Goal: Task Accomplishment & Management: Complete application form

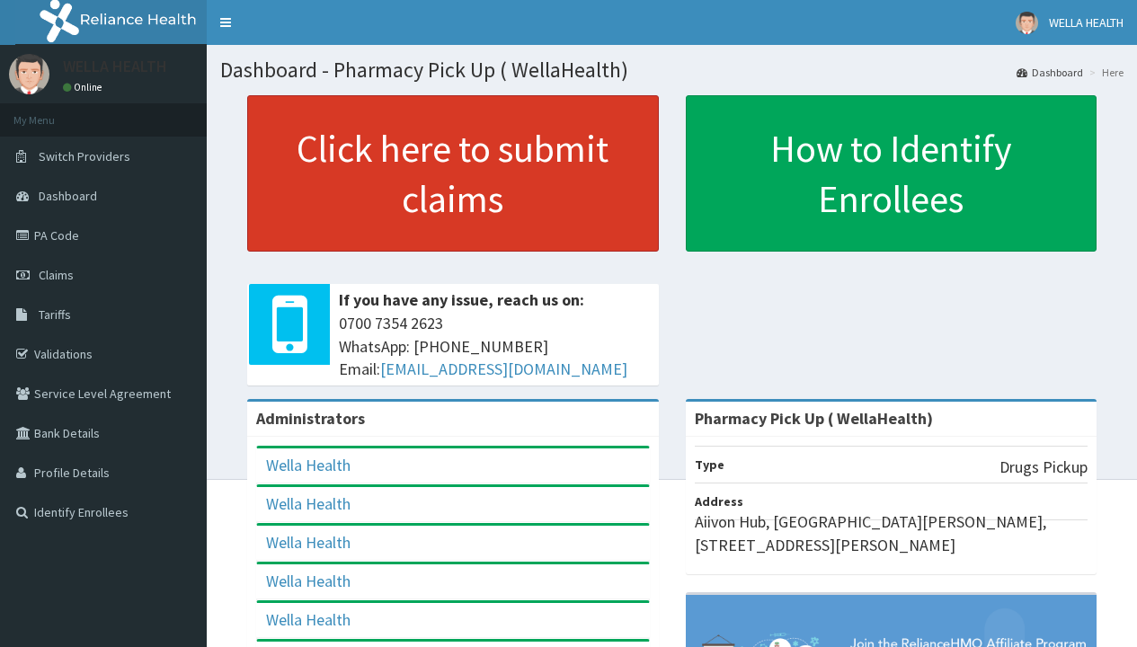
click at [452, 173] on link "Click here to submit claims" at bounding box center [453, 173] width 412 height 156
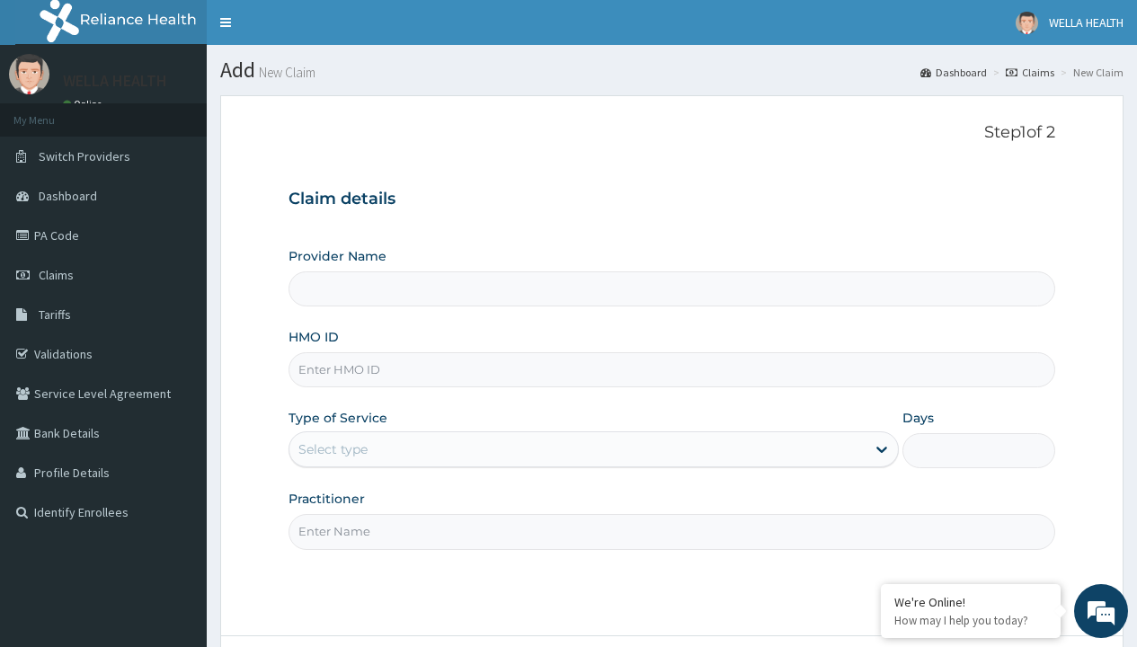
type input "Pharmacy Pick Up ( WellaHealth)"
type input "ABP/10504/C"
type input "WellaHealth"
click at [333, 449] on div "Select type" at bounding box center [332, 449] width 69 height 18
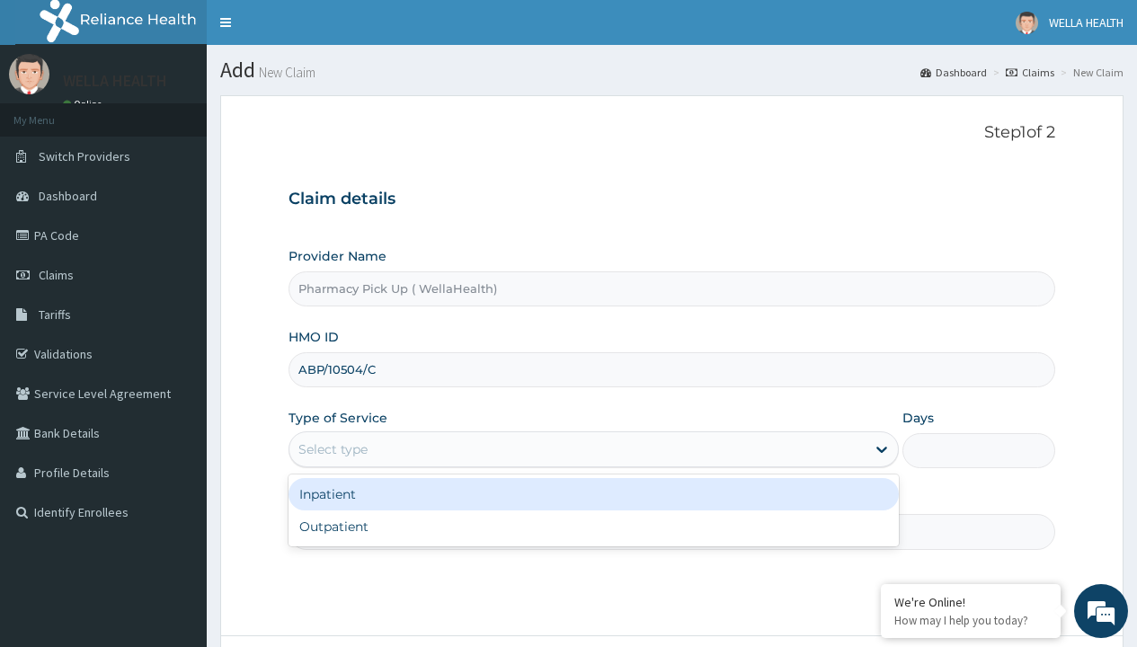
click at [593, 527] on div "Outpatient" at bounding box center [593, 526] width 610 height 32
type input "1"
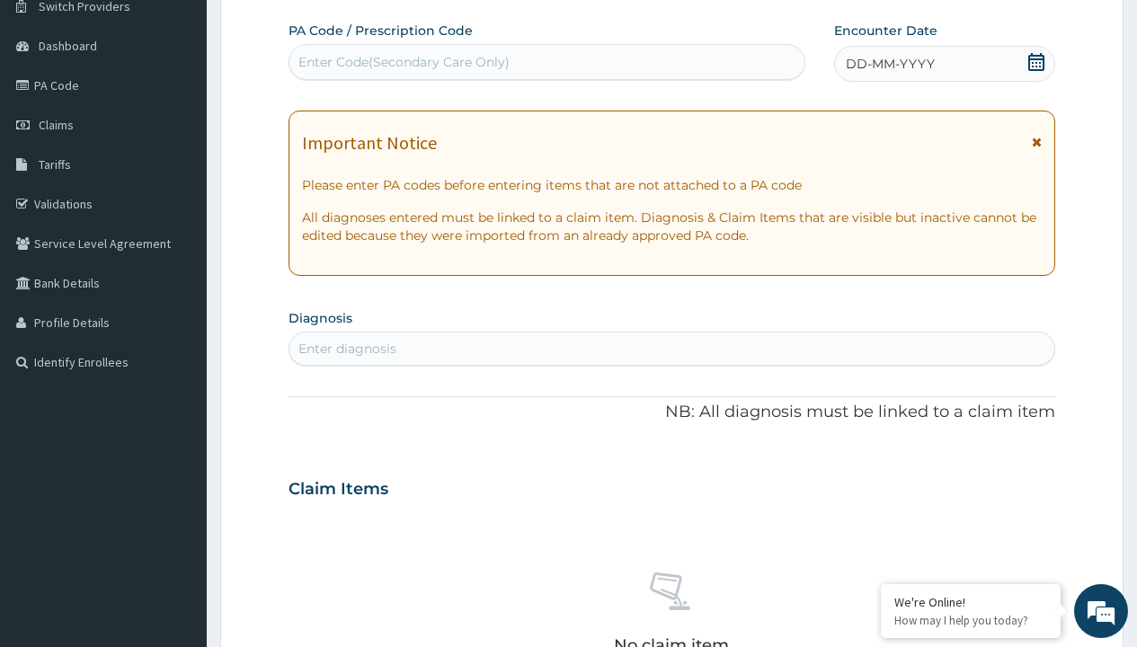
click at [889, 64] on span "DD-MM-YYYY" at bounding box center [890, 64] width 89 height 18
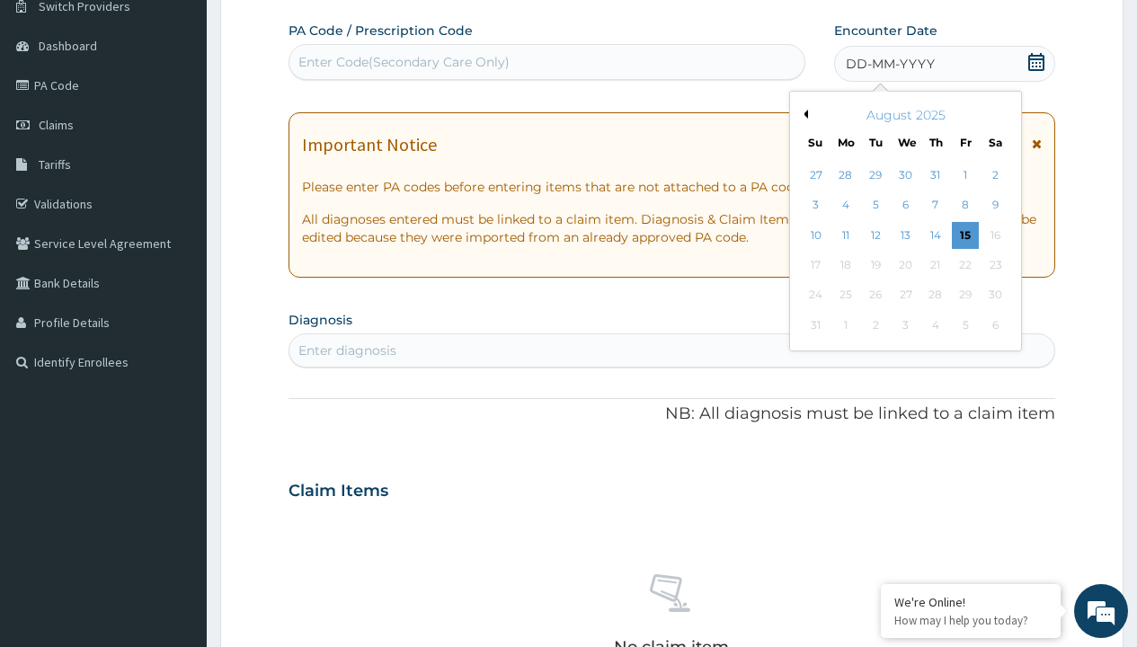
click at [803, 114] on button "Previous Month" at bounding box center [803, 114] width 9 height 9
click at [905, 265] on div "23" at bounding box center [905, 265] width 27 height 27
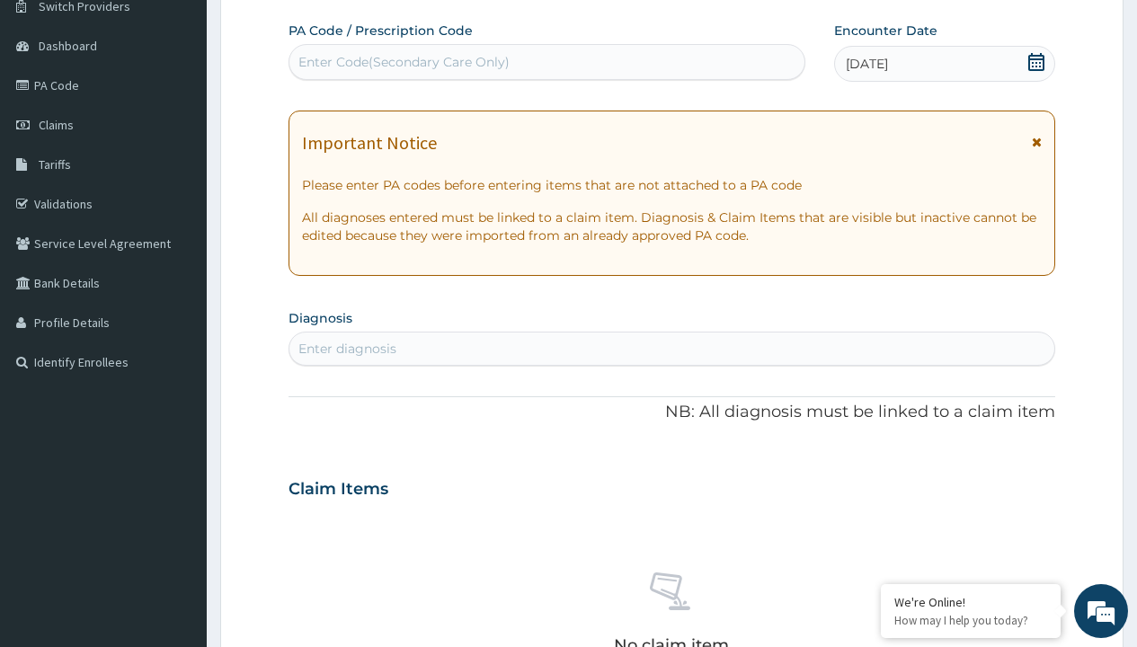
click at [347, 349] on div "Enter diagnosis" at bounding box center [347, 349] width 98 height 18
type input "prescription collected"
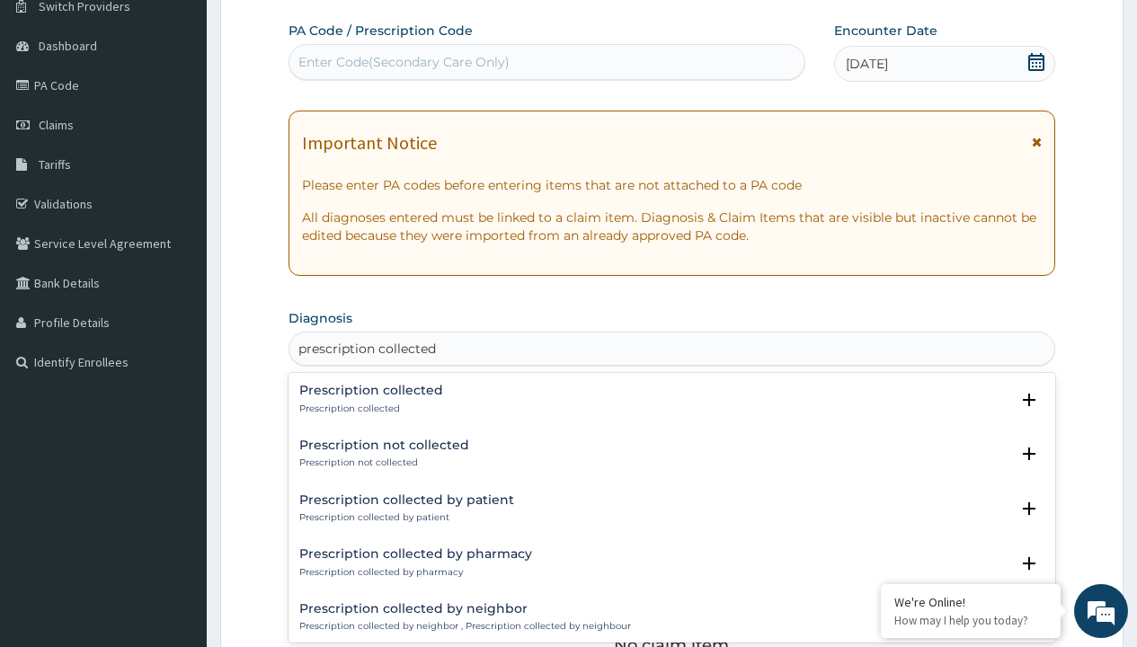
click at [368, 408] on p "Prescription collected" at bounding box center [371, 409] width 144 height 13
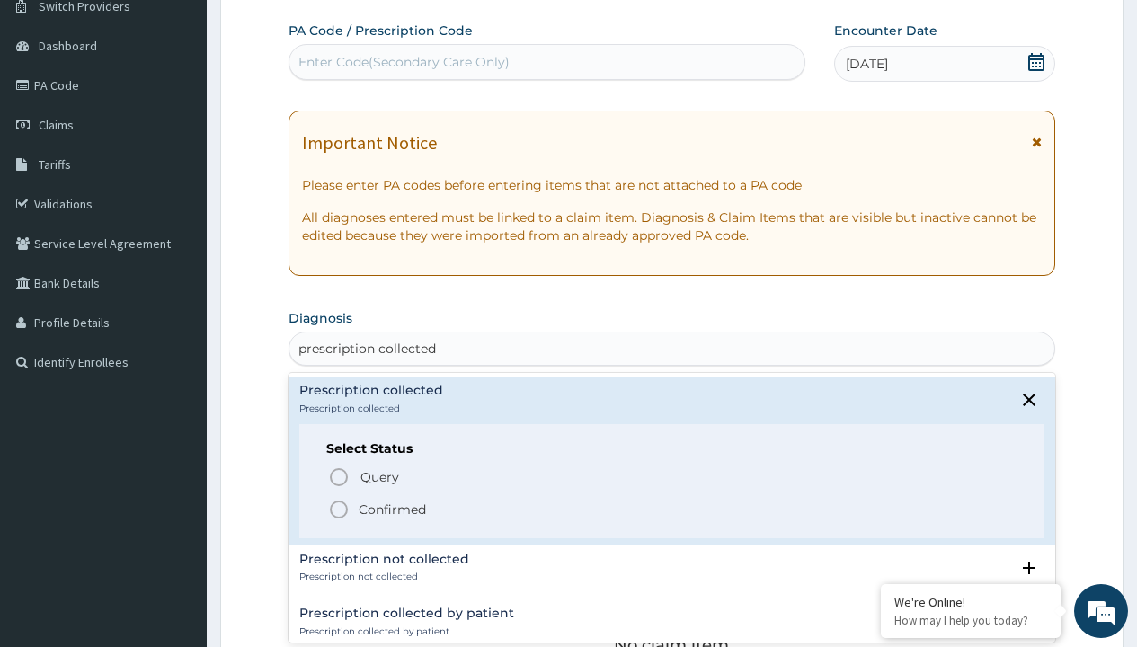
click at [392, 509] on p "Confirmed" at bounding box center [392, 510] width 67 height 18
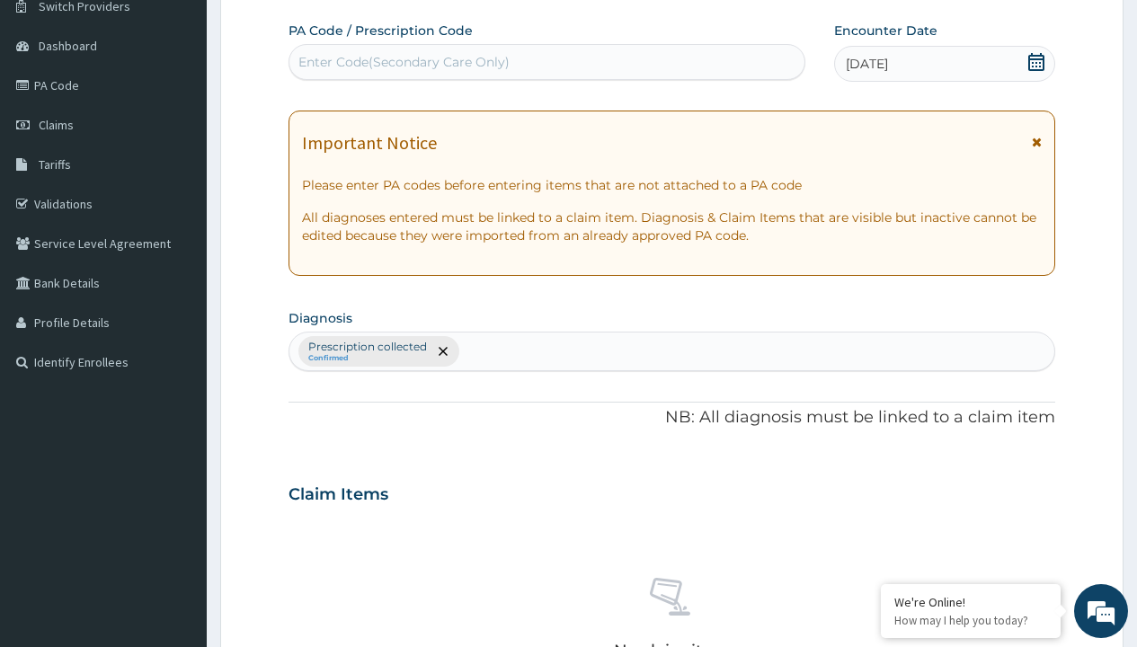
type input "procedures"
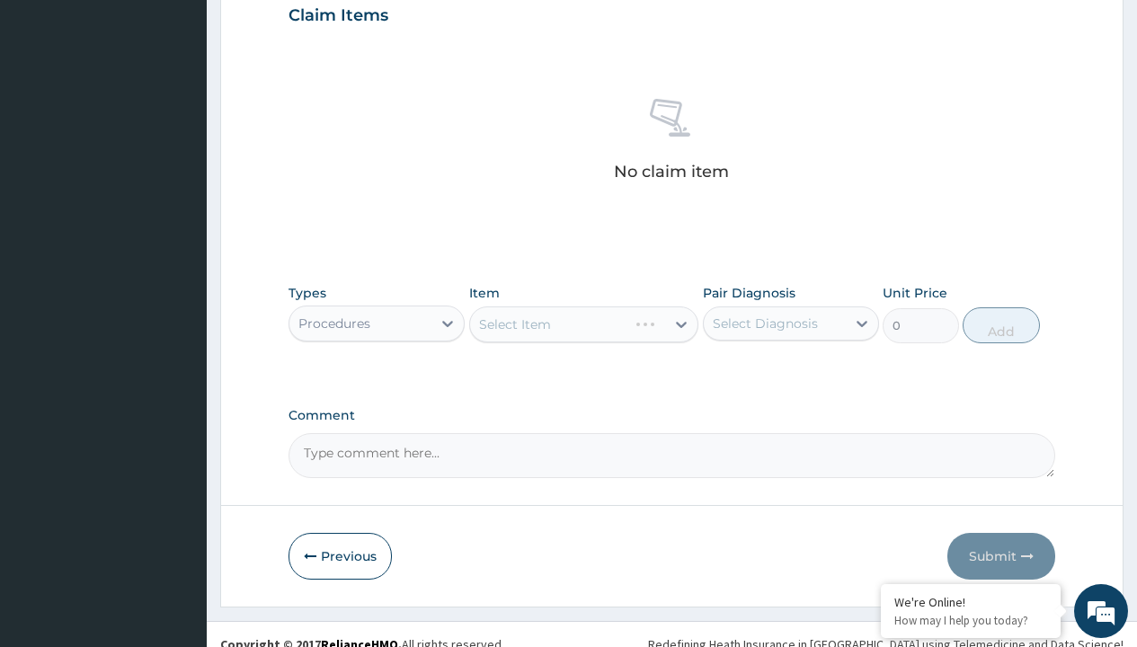
click at [514, 324] on div "Select Item" at bounding box center [515, 324] width 72 height 18
type input "service fee"
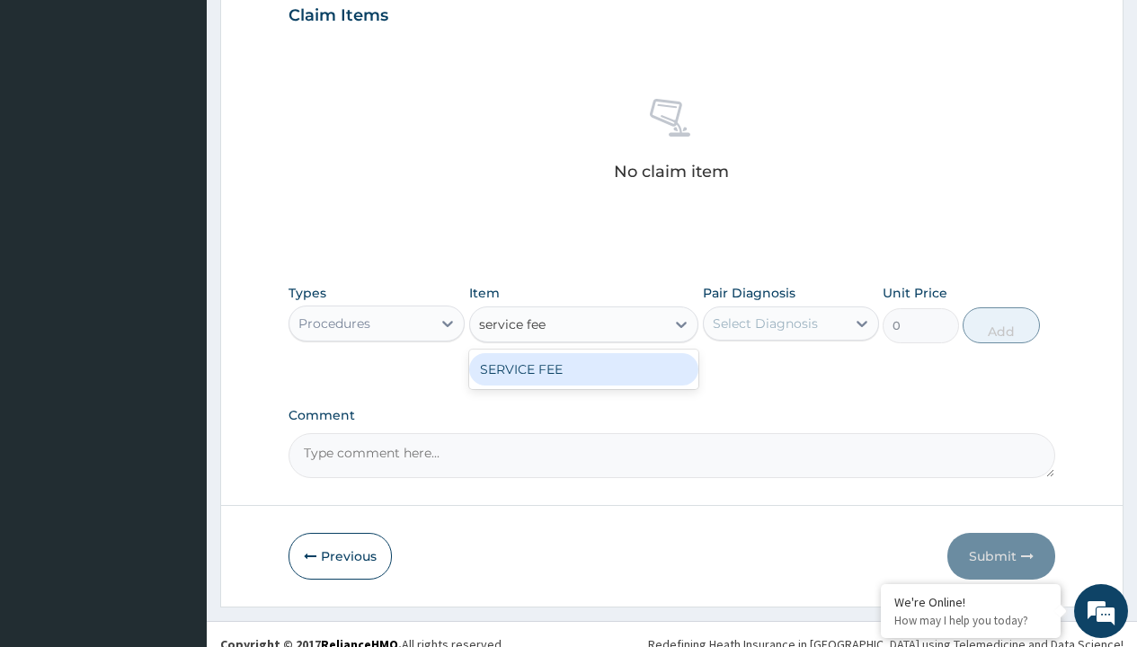
click at [583, 368] on div "SERVICE FEE" at bounding box center [584, 369] width 230 height 32
type input "100"
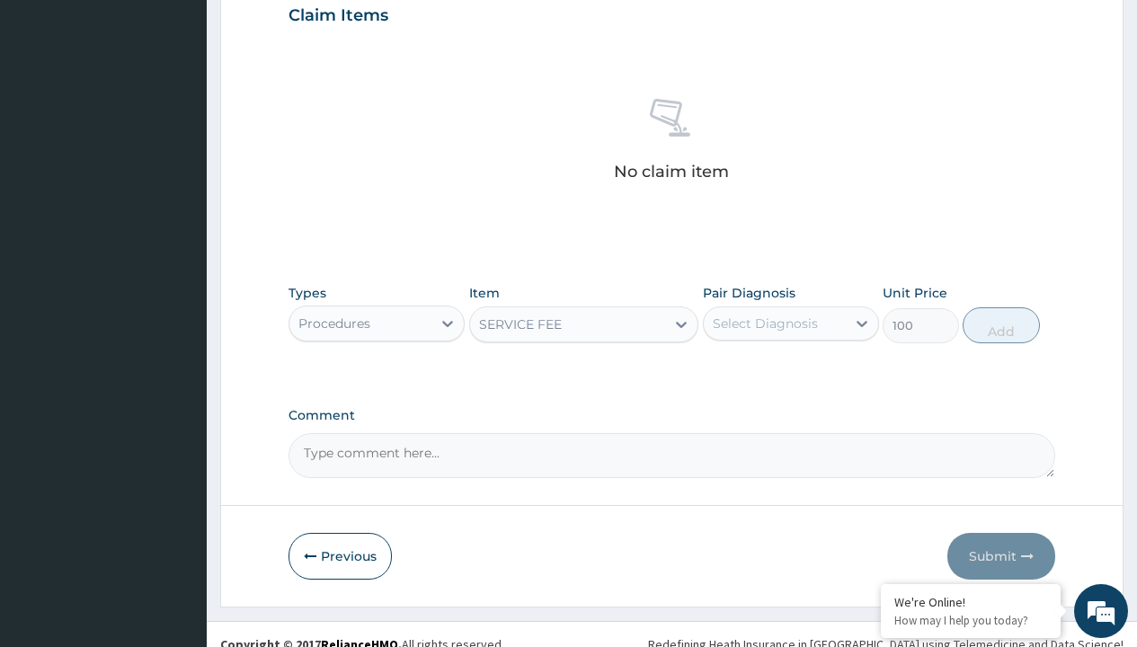
type input "prescription collected"
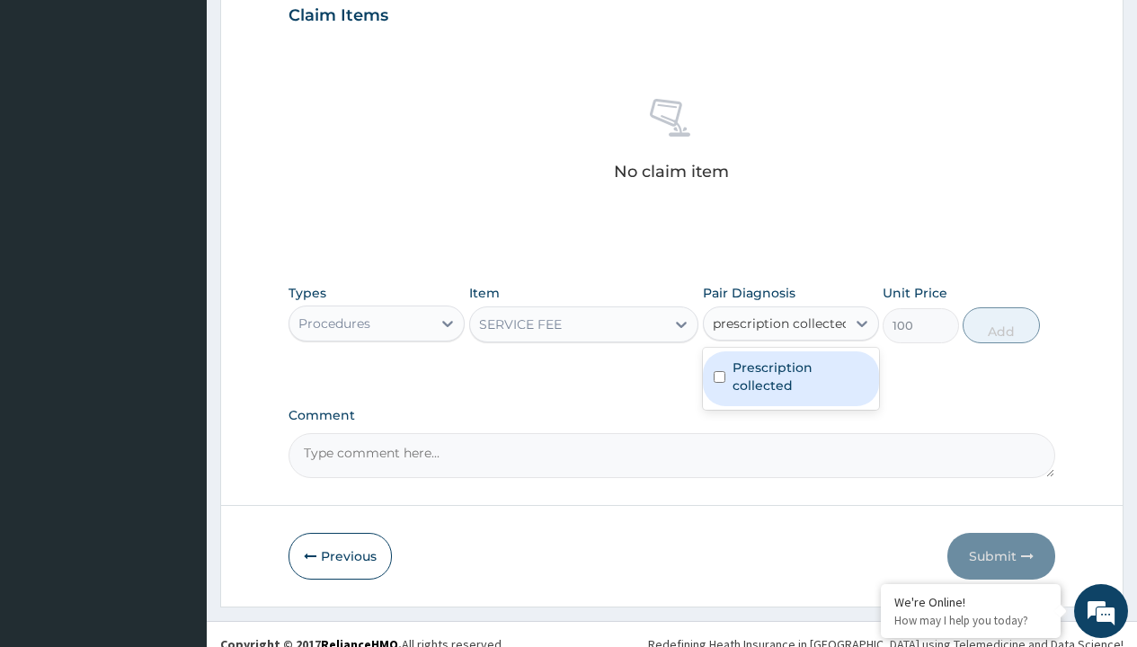
scroll to position [314, 0]
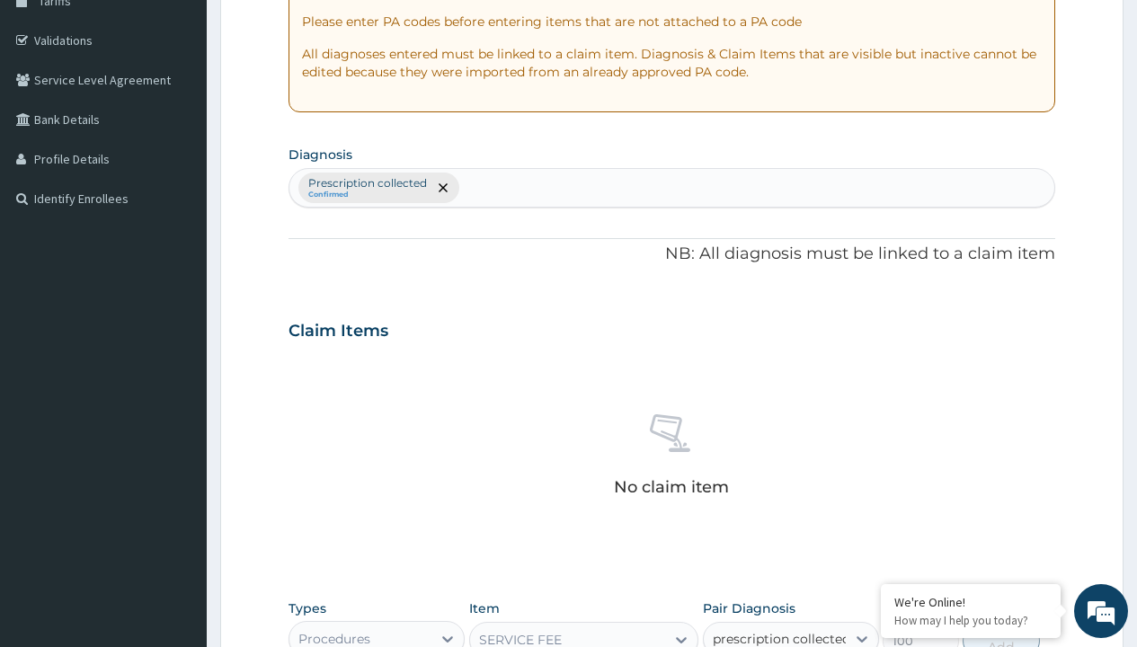
click at [1001, 623] on button "Add" at bounding box center [1001, 641] width 76 height 36
type input "0"
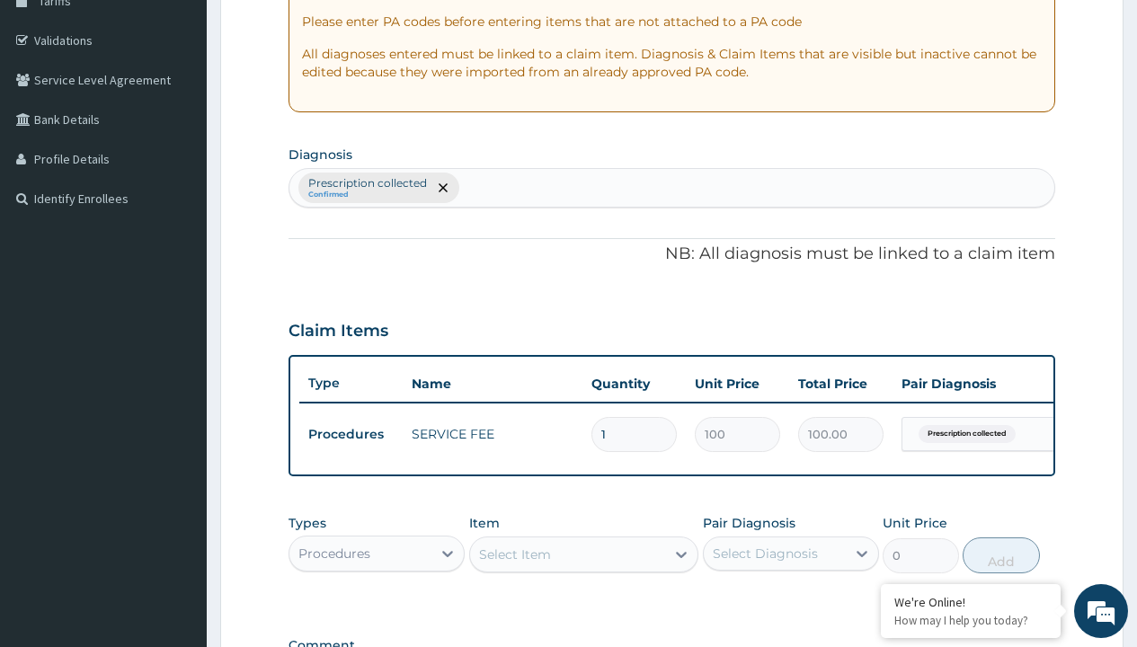
click at [334, 545] on div "Procedures" at bounding box center [334, 554] width 72 height 18
type input "drugs"
click at [377, 582] on div "Drugs" at bounding box center [376, 598] width 176 height 32
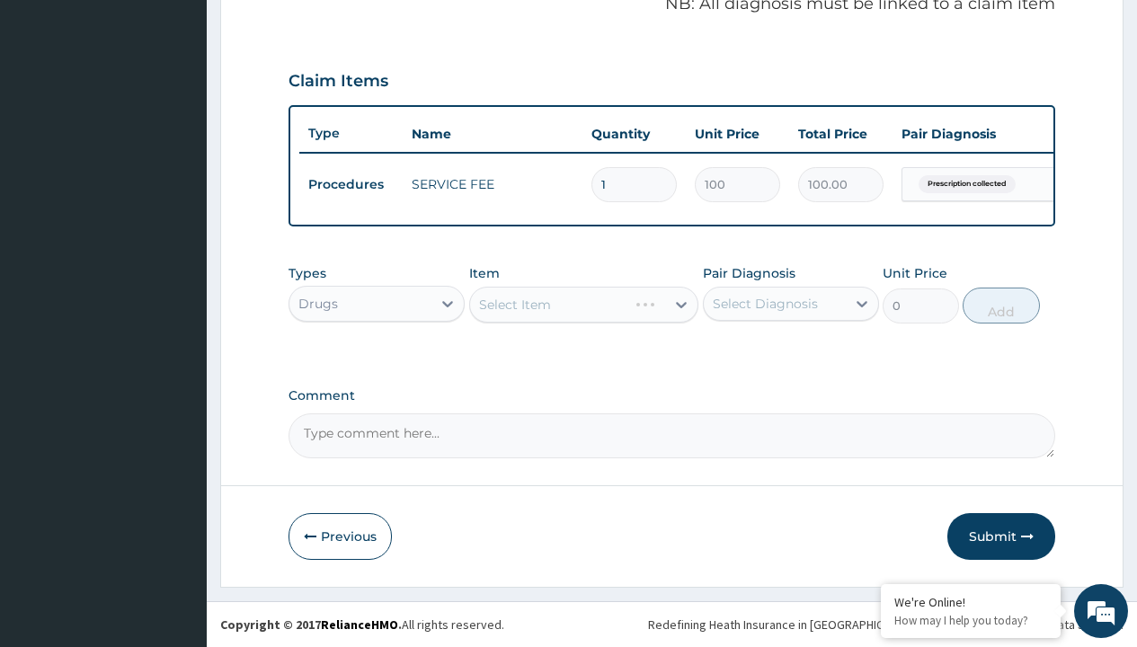
scroll to position [0, 0]
click at [514, 304] on div "Select Item" at bounding box center [584, 305] width 230 height 36
type input "[MEDICAL_DATA] ([MEDICAL_DATA]) 250mg x60"
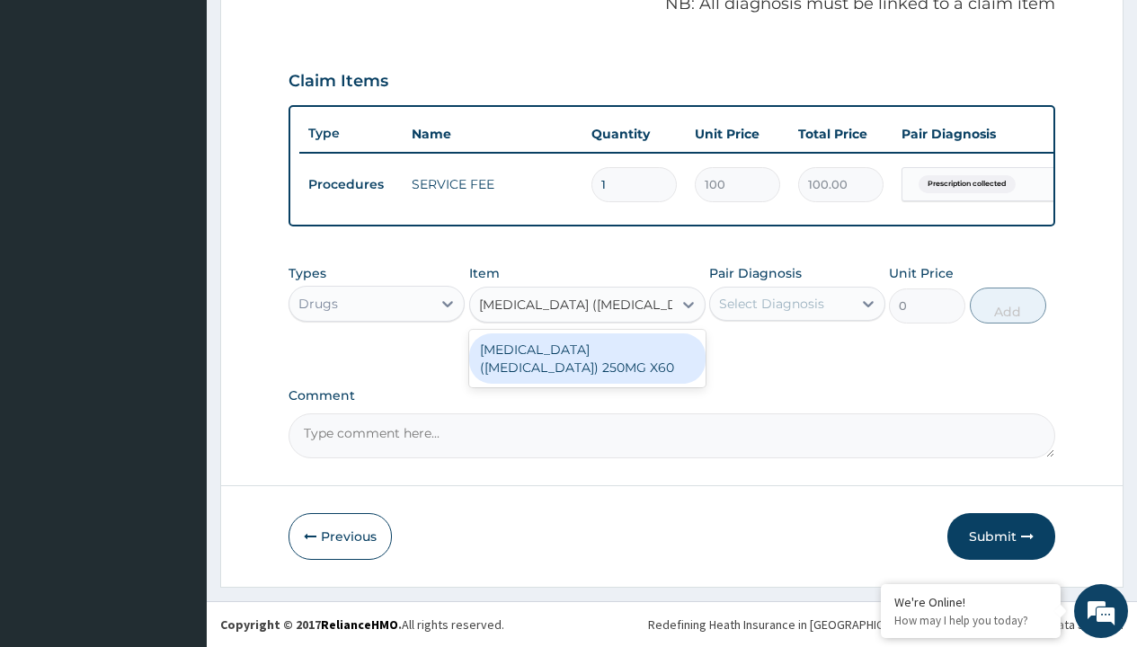
click at [587, 358] on div "[MEDICAL_DATA] ([MEDICAL_DATA]) 250MG X60" at bounding box center [587, 358] width 236 height 50
type input "816.7000122070312"
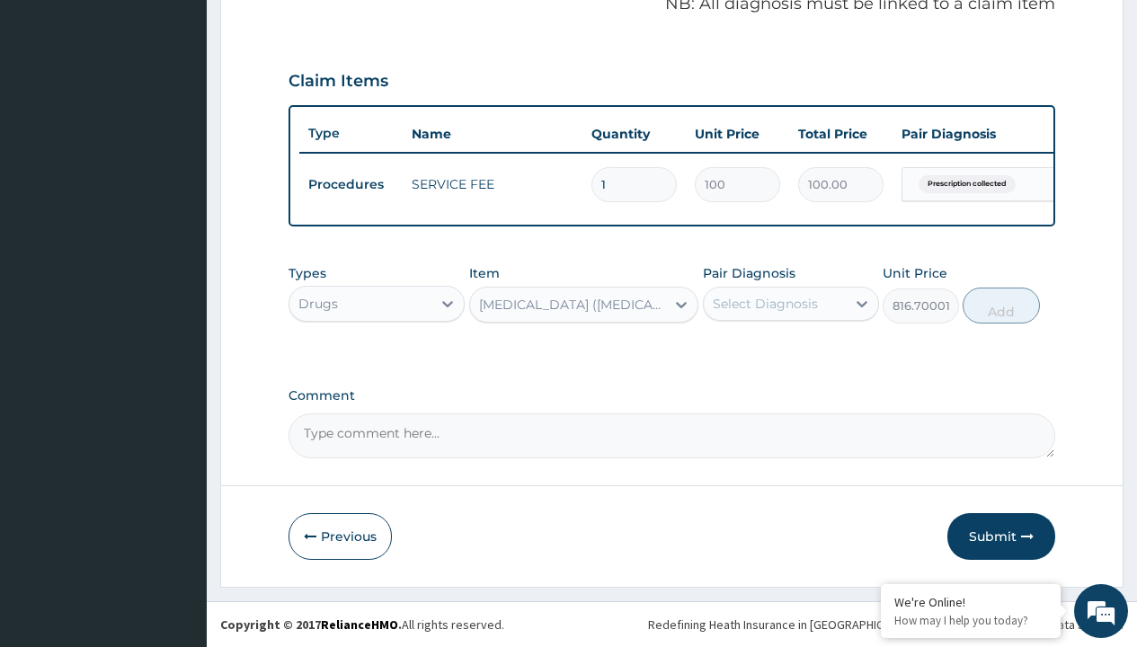
type input "prescription collected"
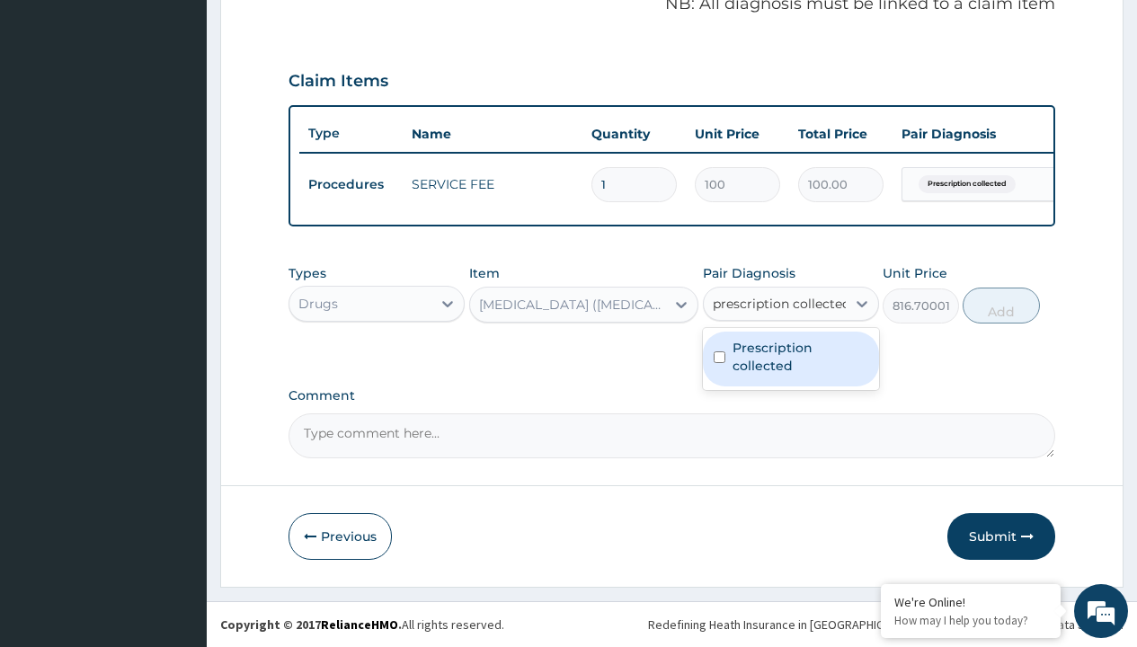
scroll to position [242, 0]
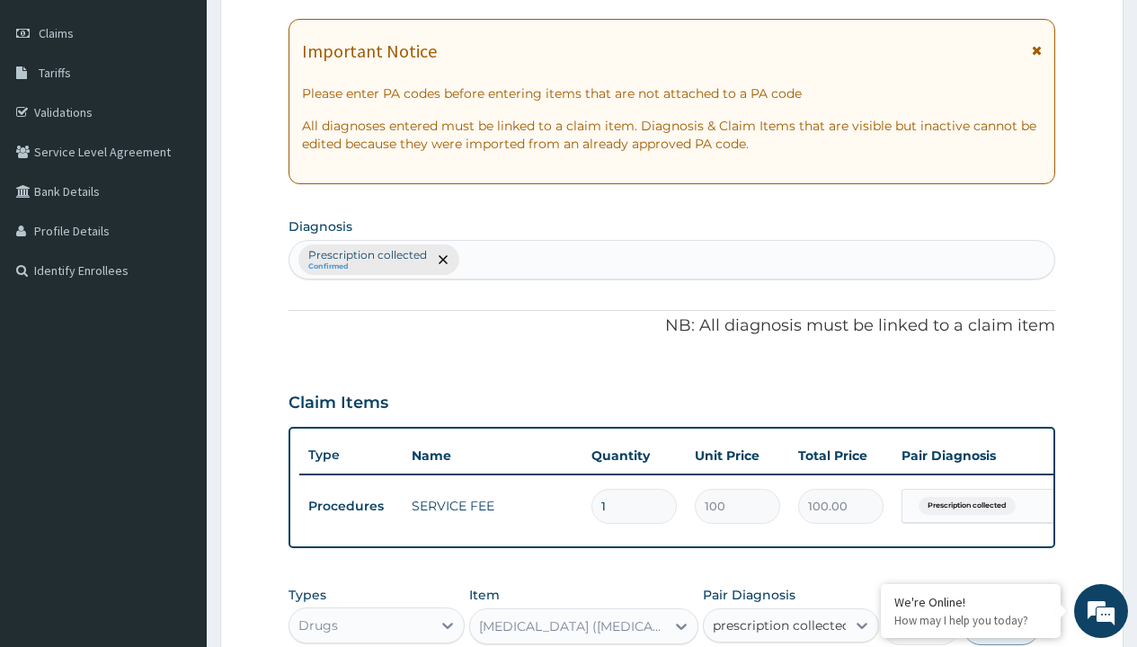
checkbox input "true"
click at [1001, 609] on button "Add" at bounding box center [1001, 627] width 76 height 36
type input "0"
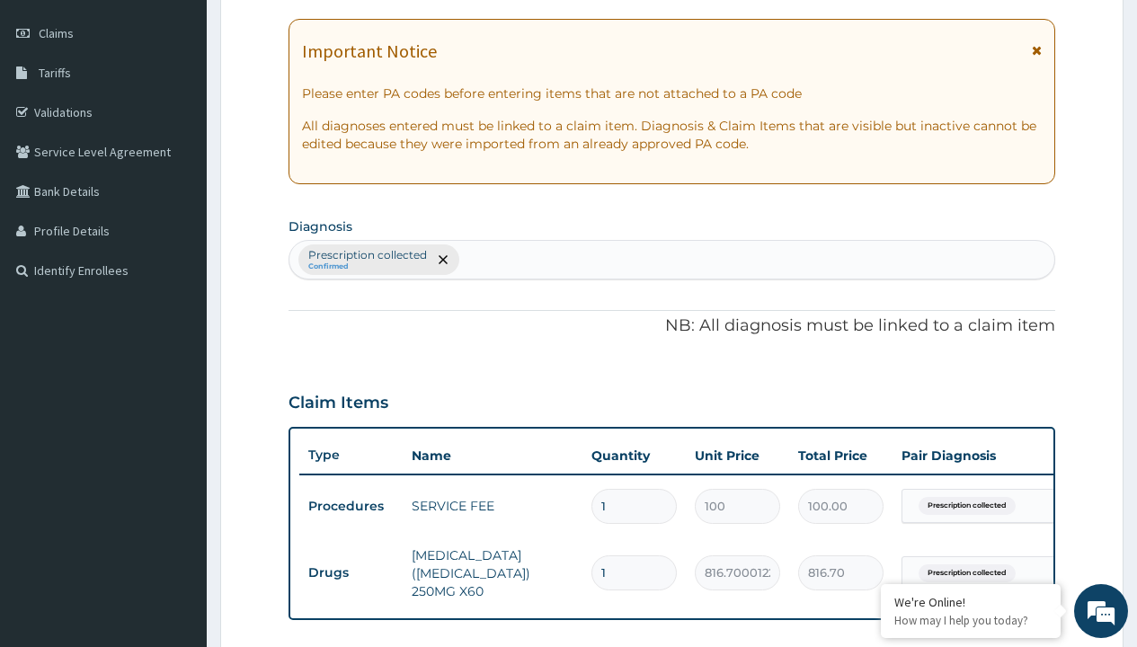
scroll to position [0, 0]
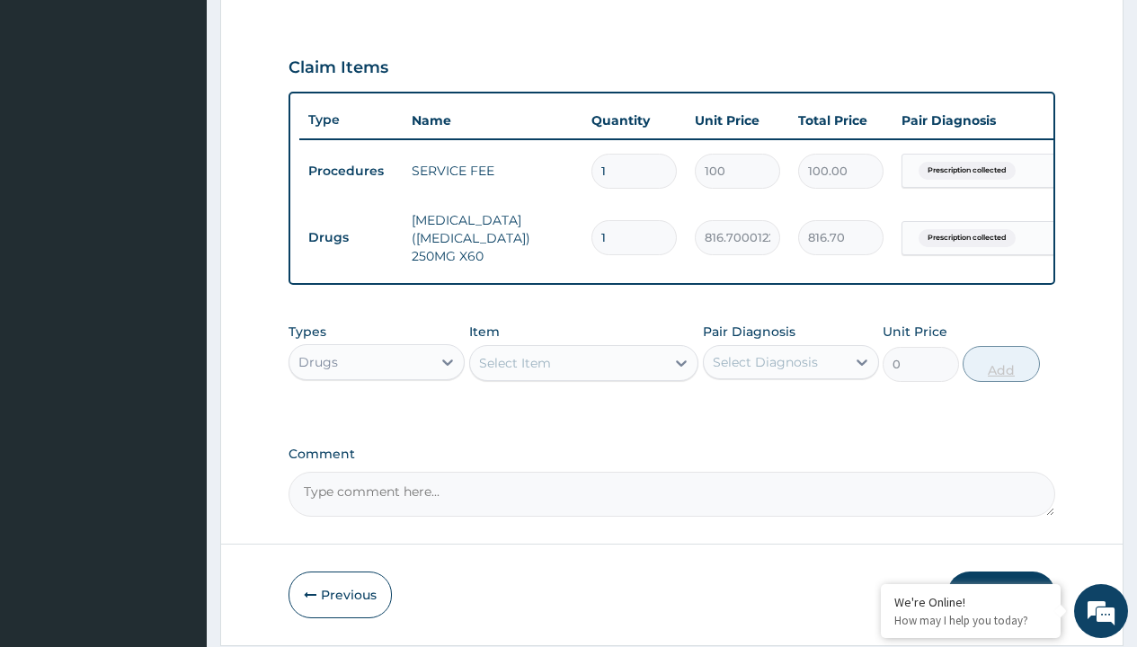
type input "90"
type input "73503.00"
type input "90"
click at [351, 237] on td "Drugs" at bounding box center [350, 237] width 103 height 33
type input "drugs"
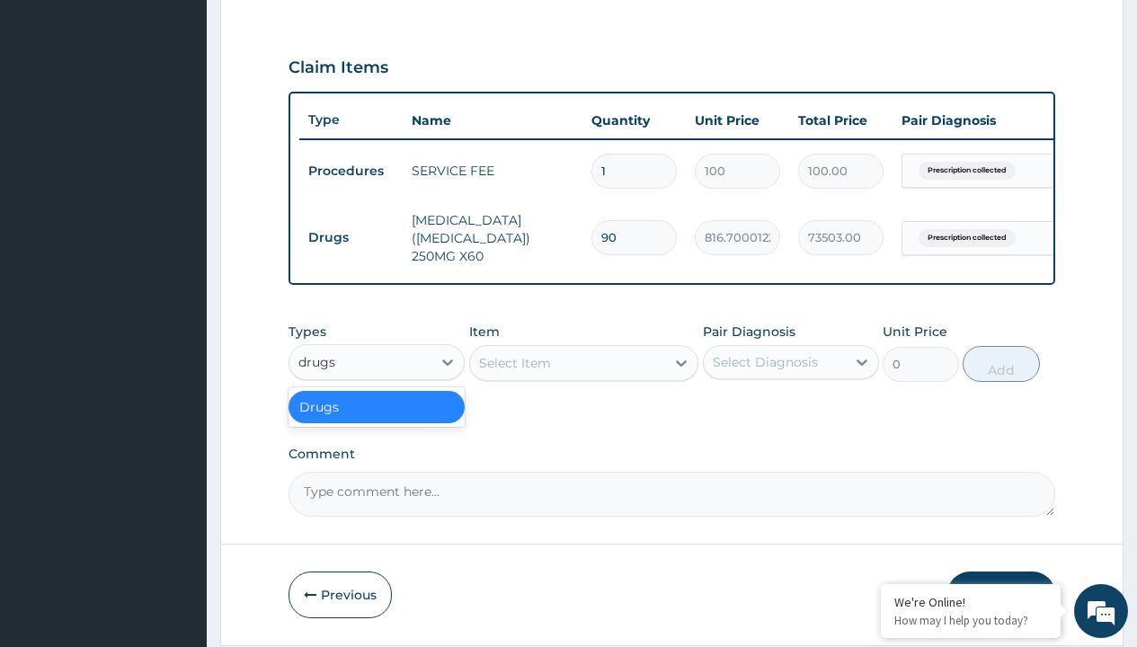
click at [377, 420] on div "Drugs" at bounding box center [376, 407] width 176 height 32
click at [514, 372] on div "Select Item" at bounding box center [515, 363] width 72 height 18
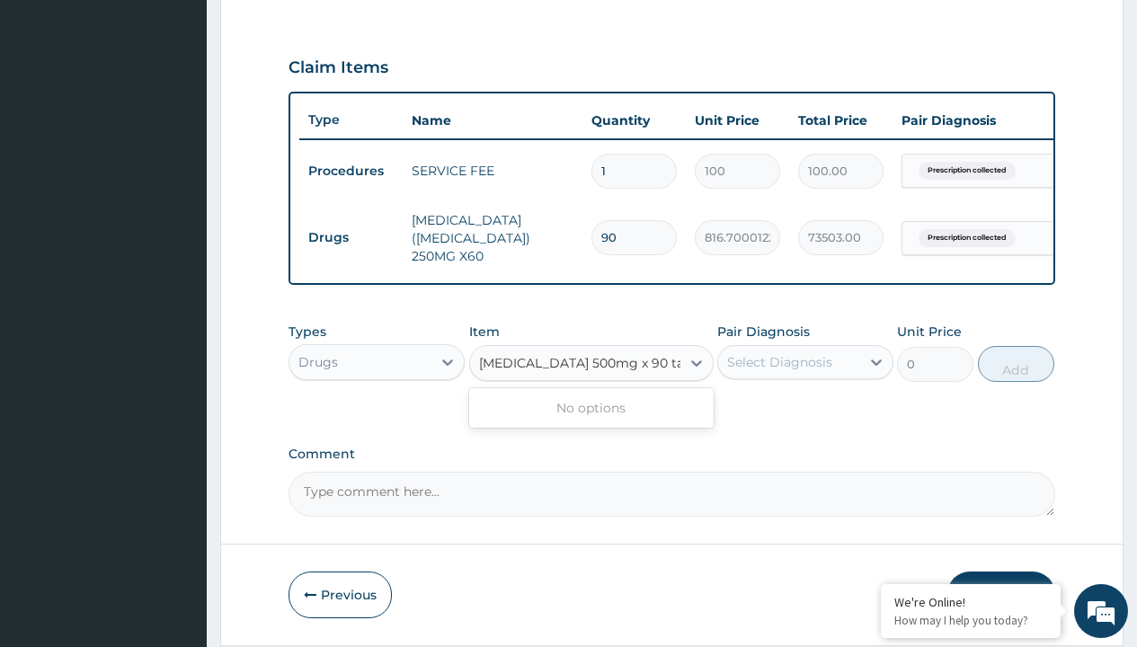
type input "[MEDICAL_DATA] 500mg x 90 tabs (syschol)"
click at [351, 237] on td "Drugs" at bounding box center [350, 237] width 103 height 33
type input "drugs"
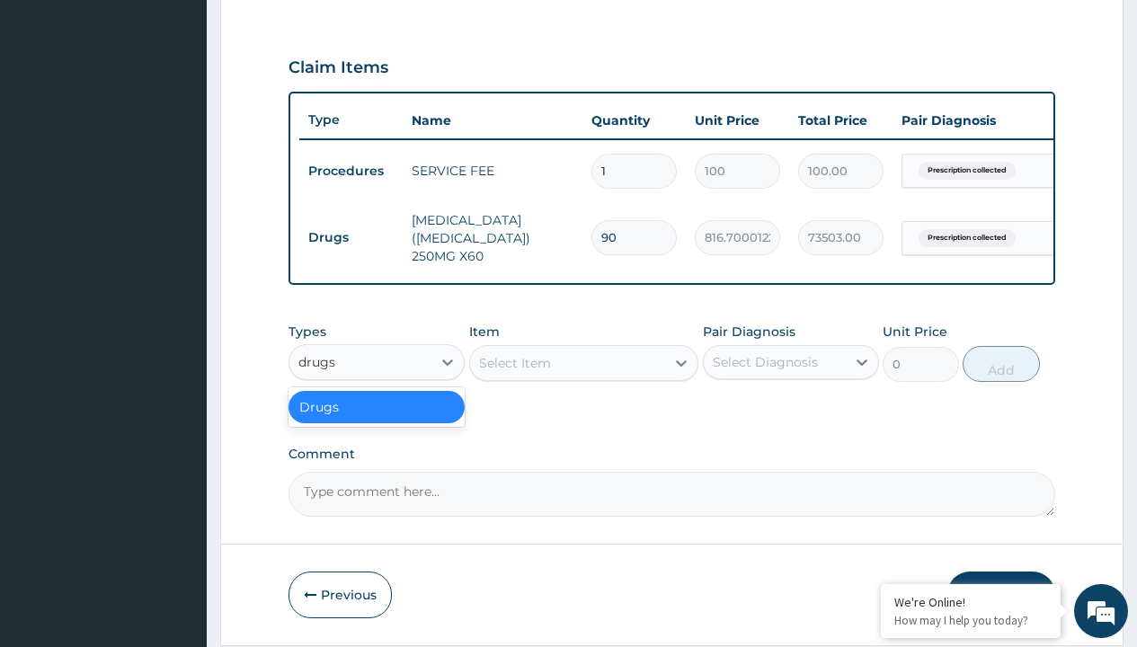
click at [377, 420] on div "Drugs" at bounding box center [376, 407] width 176 height 32
click at [514, 372] on div "Select Item" at bounding box center [515, 363] width 72 height 18
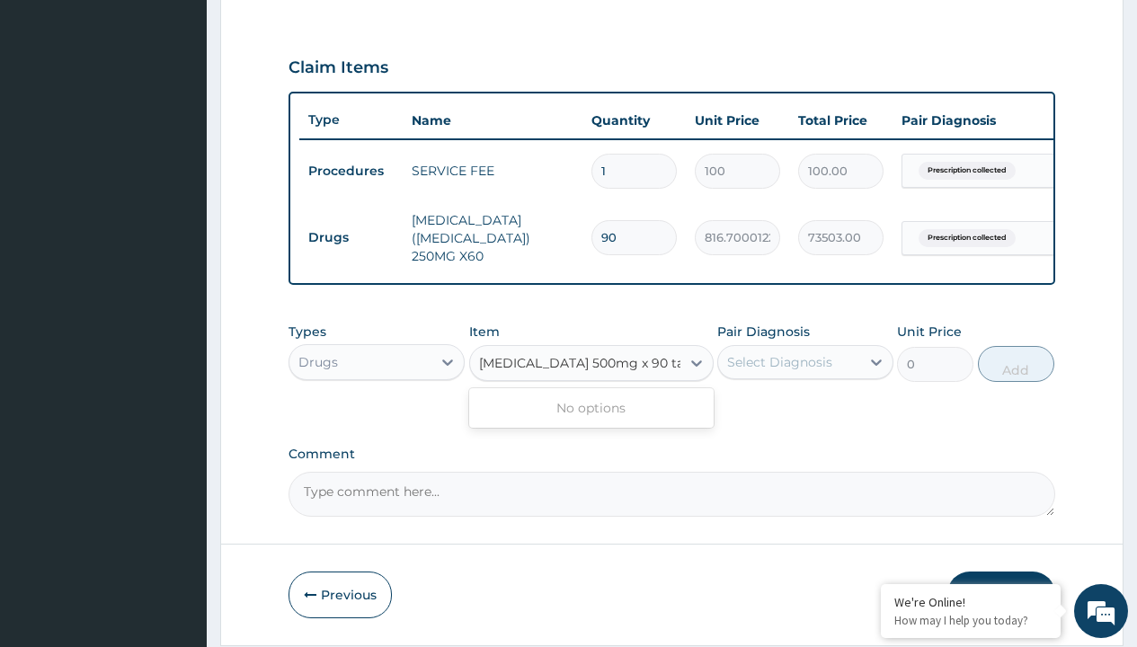
type input "[MEDICAL_DATA] 500mg x 90 tabs (syschol)"
click at [351, 237] on td "Drugs" at bounding box center [350, 237] width 103 height 33
type input "drugs"
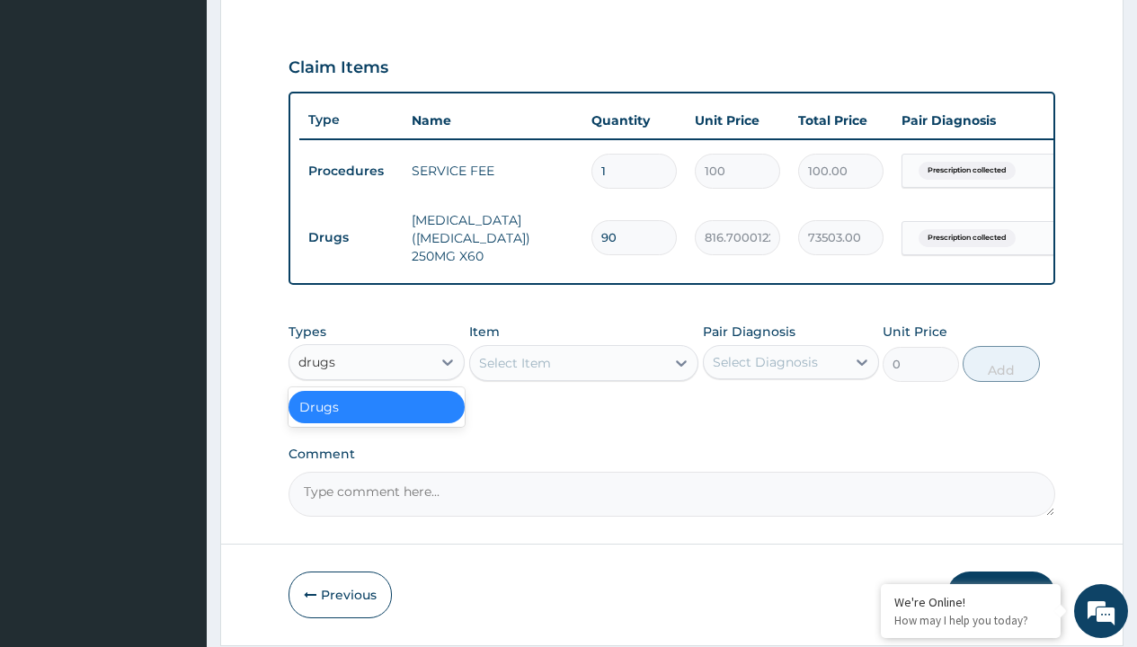
click at [377, 420] on div "Drugs" at bounding box center [376, 407] width 176 height 32
click at [514, 372] on div "Select Item" at bounding box center [515, 363] width 72 height 18
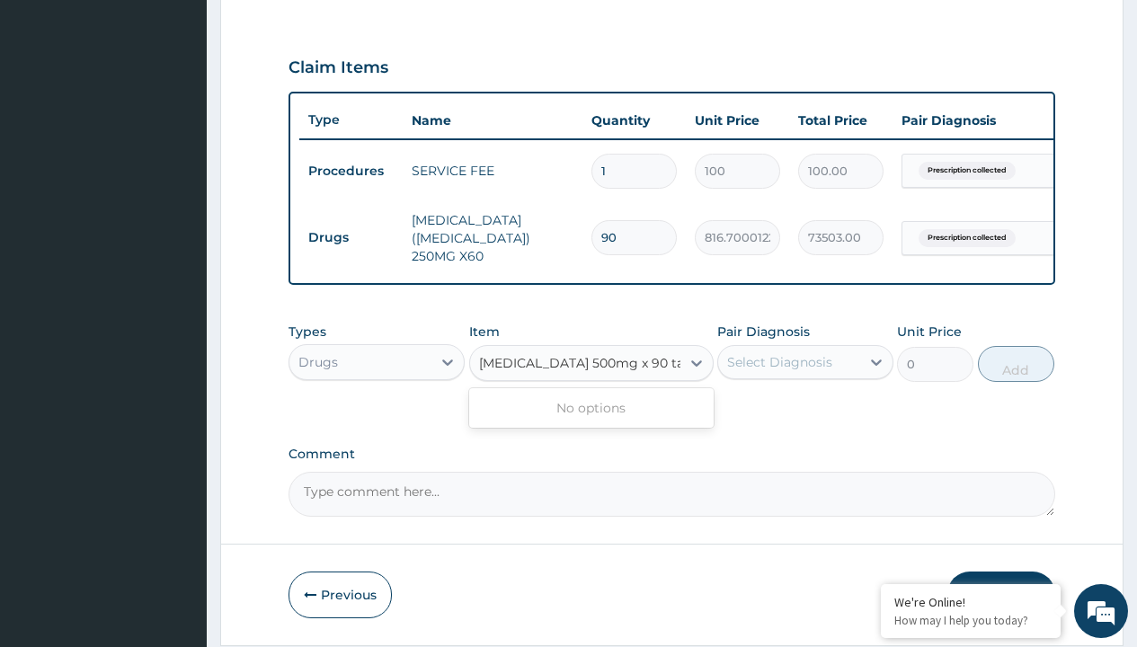
type input "[MEDICAL_DATA] 500mg x 90 tabs (syschol)"
click at [351, 237] on td "Drugs" at bounding box center [350, 237] width 103 height 33
type input "drugs"
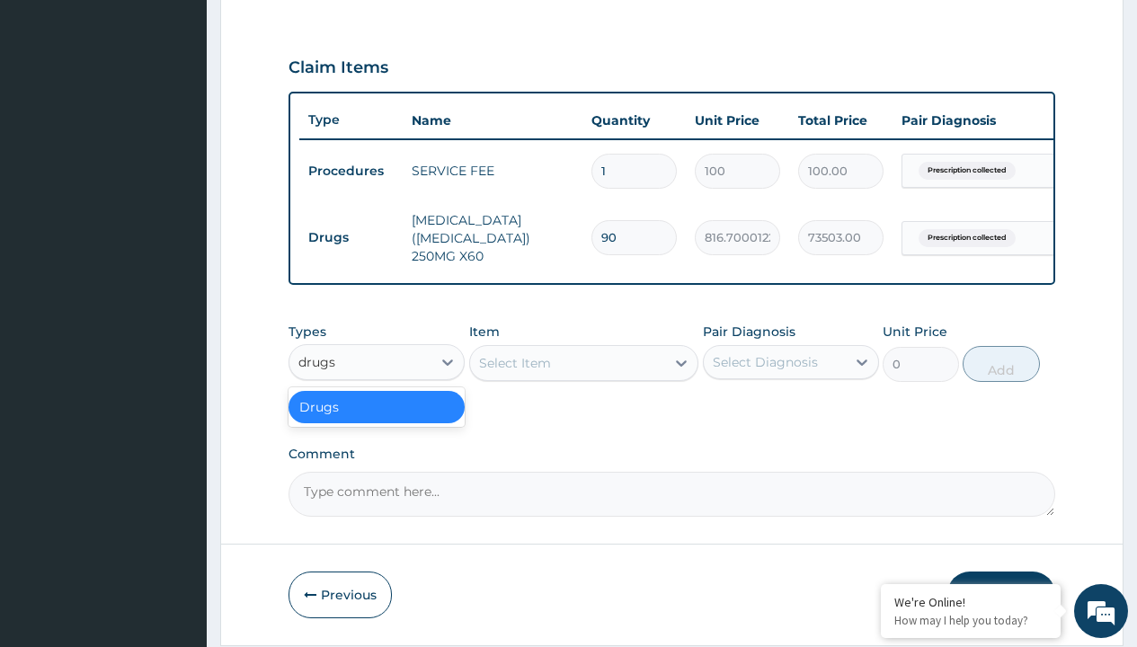
click at [377, 420] on div "Drugs" at bounding box center [376, 407] width 176 height 32
click at [514, 372] on div "Select Item" at bounding box center [515, 363] width 72 height 18
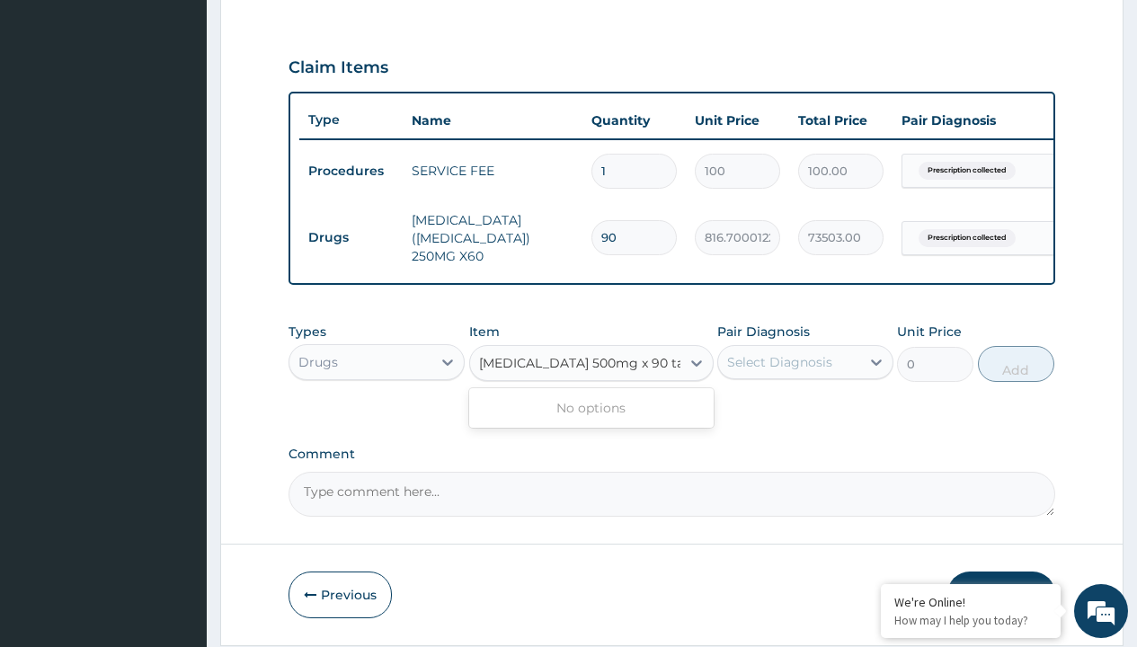
type input "[MEDICAL_DATA] 500mg x 90 tabs (syschol)"
click at [351, 237] on td "Drugs" at bounding box center [350, 237] width 103 height 33
type input "drugs"
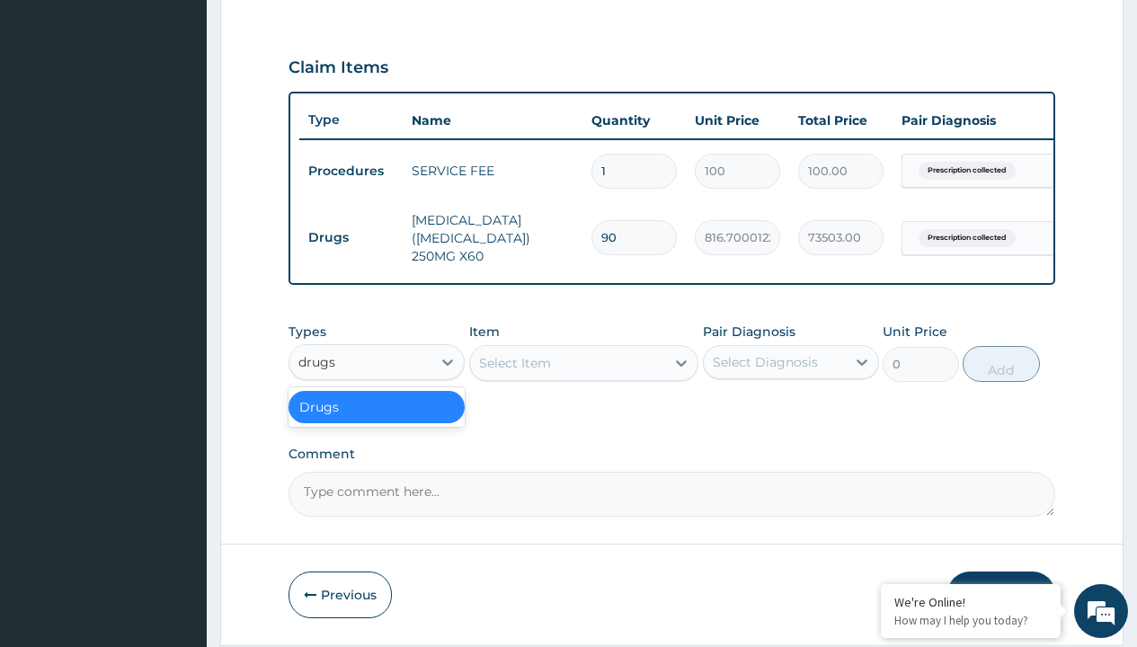
click at [377, 420] on div "Drugs" at bounding box center [376, 407] width 176 height 32
click at [514, 372] on div "Select Item" at bounding box center [515, 363] width 72 height 18
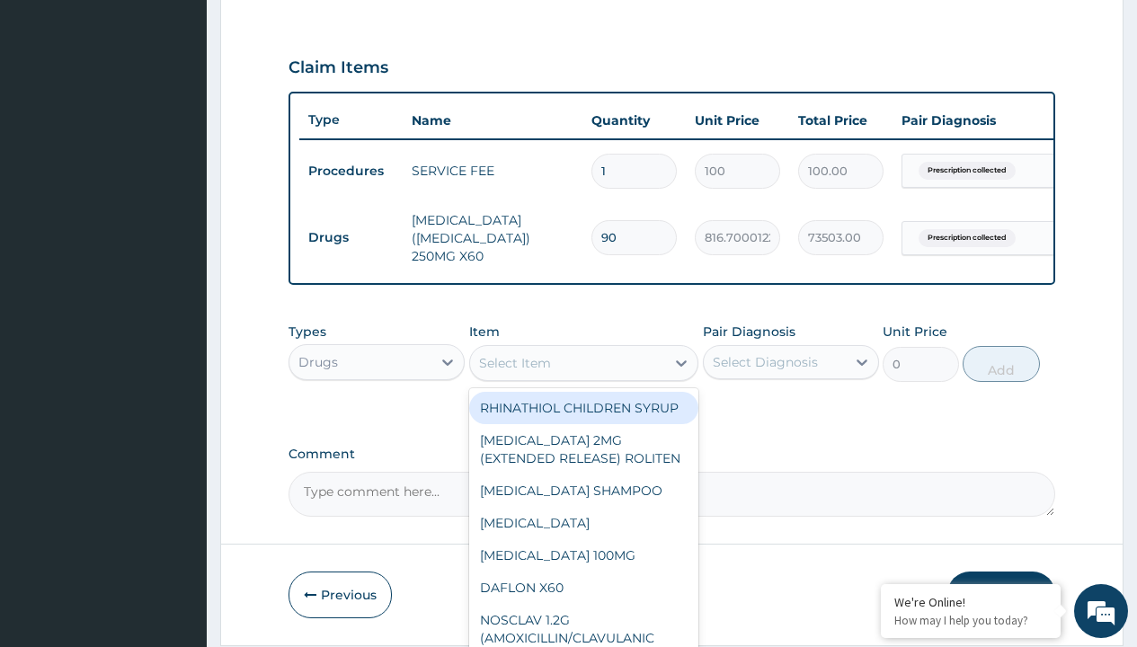
click at [351, 237] on td "Drugs" at bounding box center [350, 237] width 103 height 33
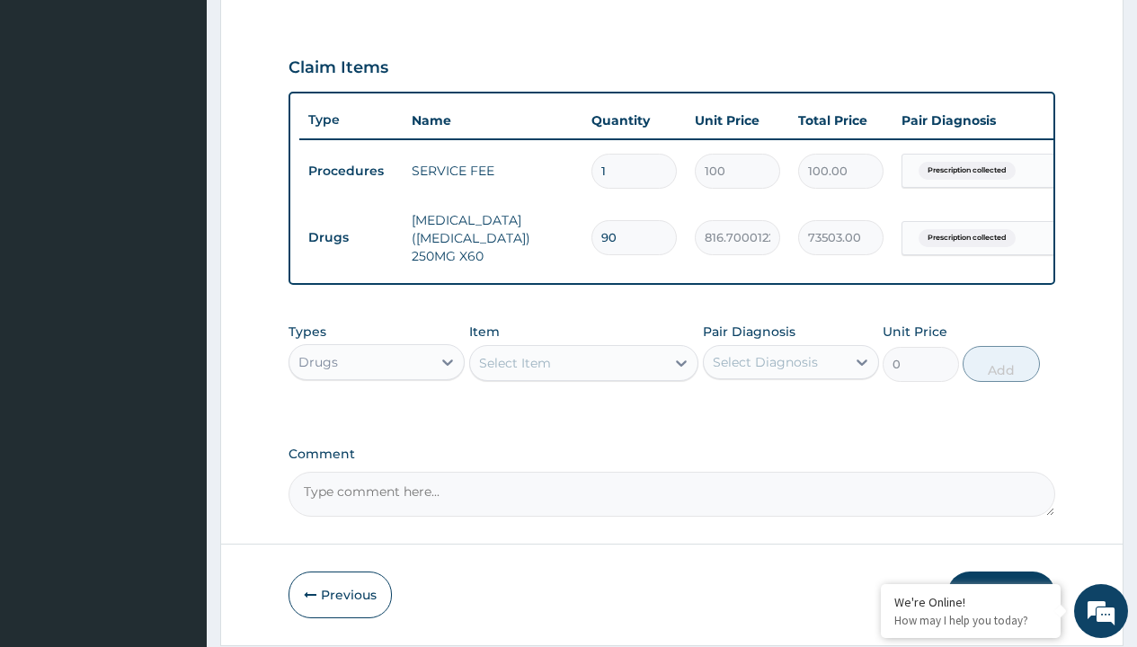
type input "procedures"
click at [377, 420] on div "Procedures" at bounding box center [376, 407] width 176 height 32
click at [514, 372] on div "Select Item" at bounding box center [515, 363] width 72 height 18
type input "delivery"
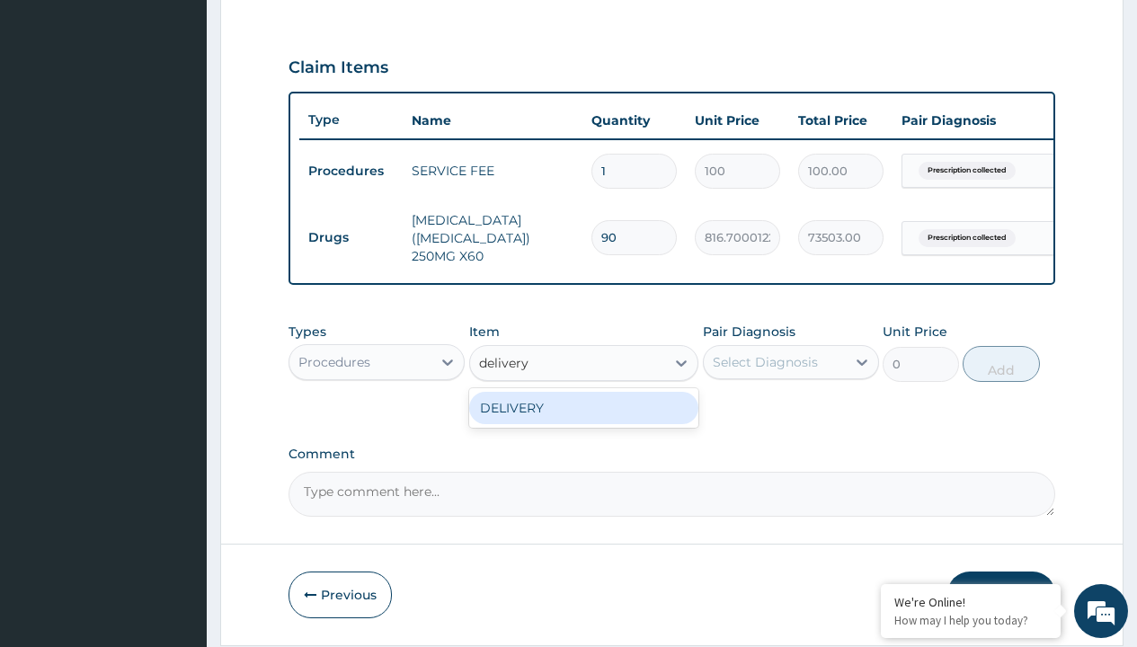
click at [583, 421] on div "DELIVERY" at bounding box center [584, 408] width 230 height 32
type input "2000"
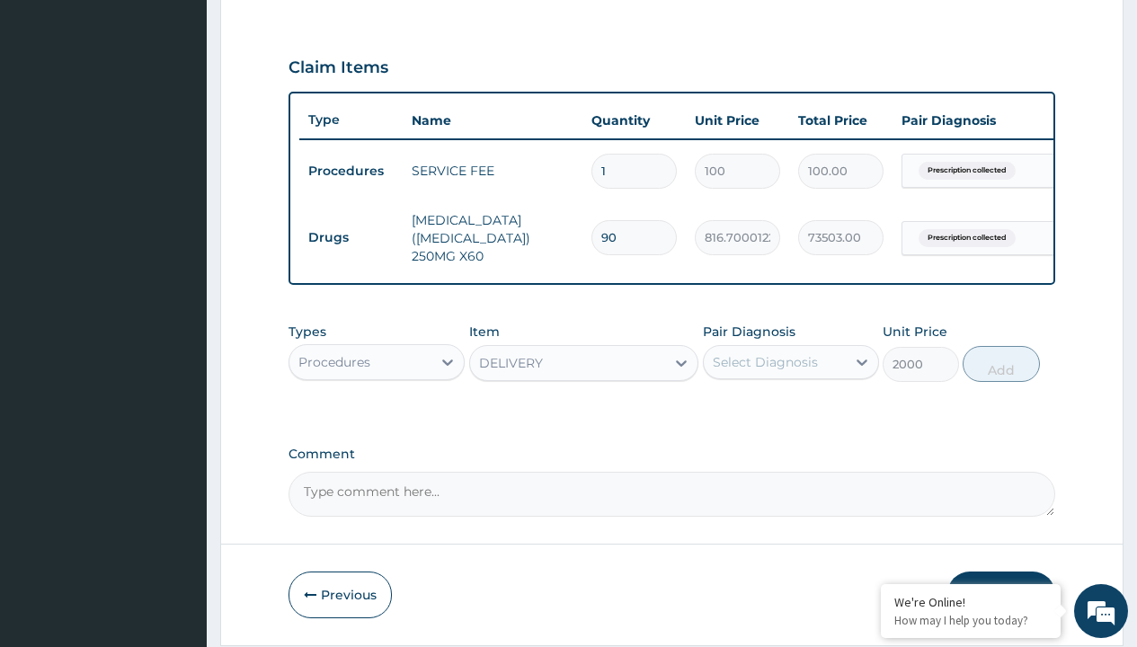
type input "prescription collected"
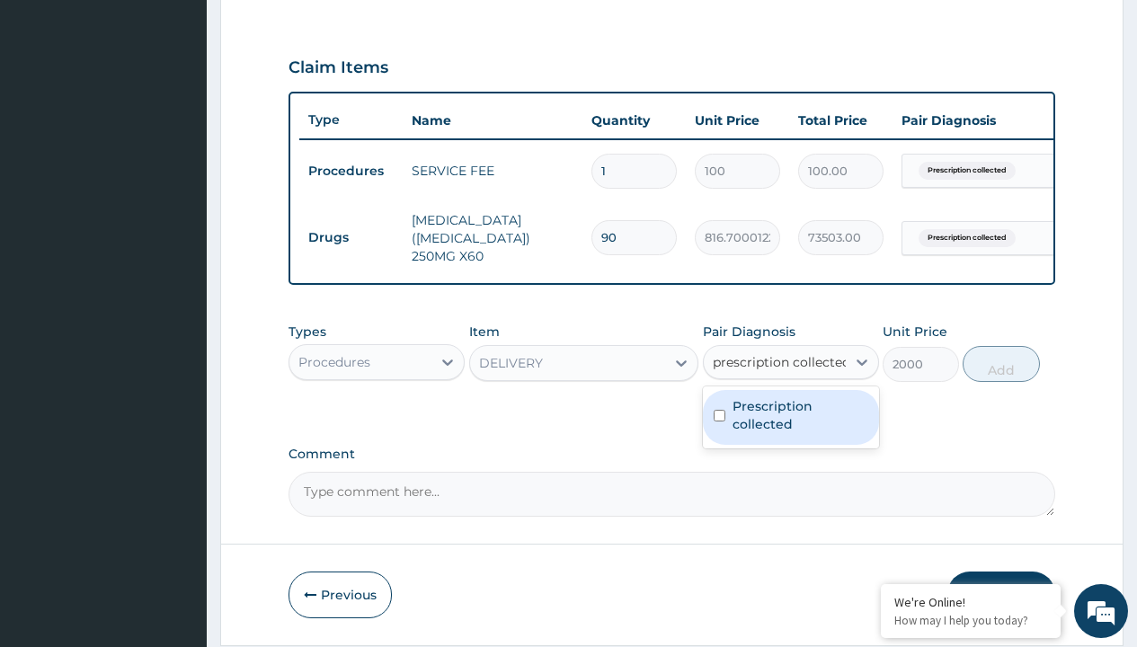
click at [790, 397] on label "Prescription collected" at bounding box center [800, 415] width 136 height 36
checkbox input "true"
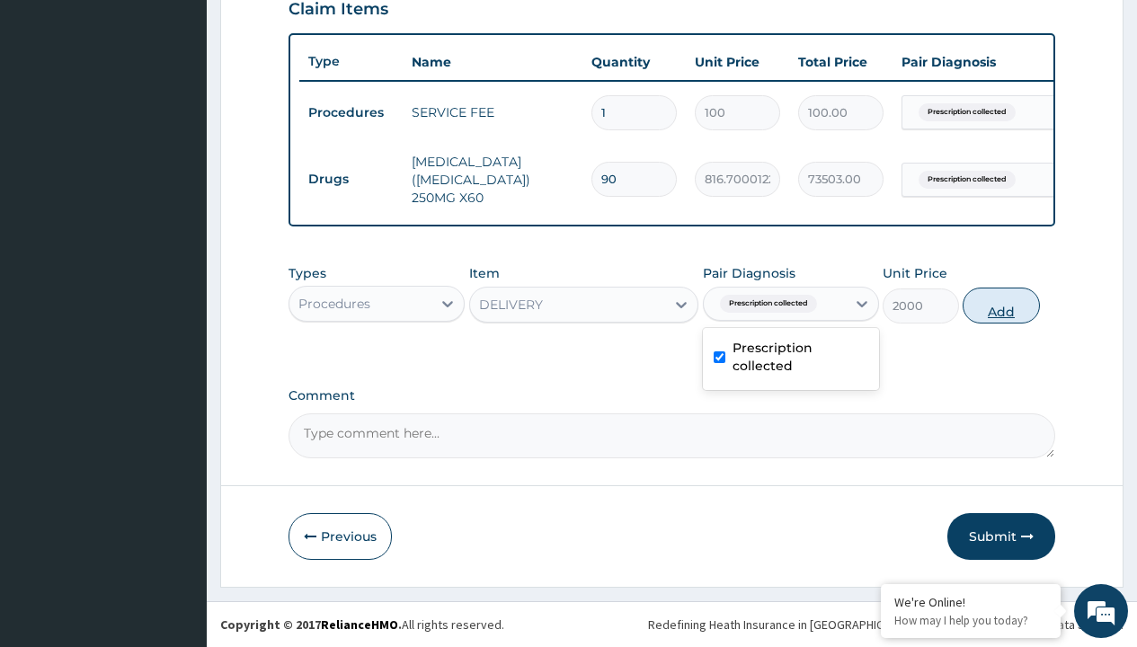
click at [1001, 305] on button "Add" at bounding box center [1001, 306] width 76 height 36
type input "0"
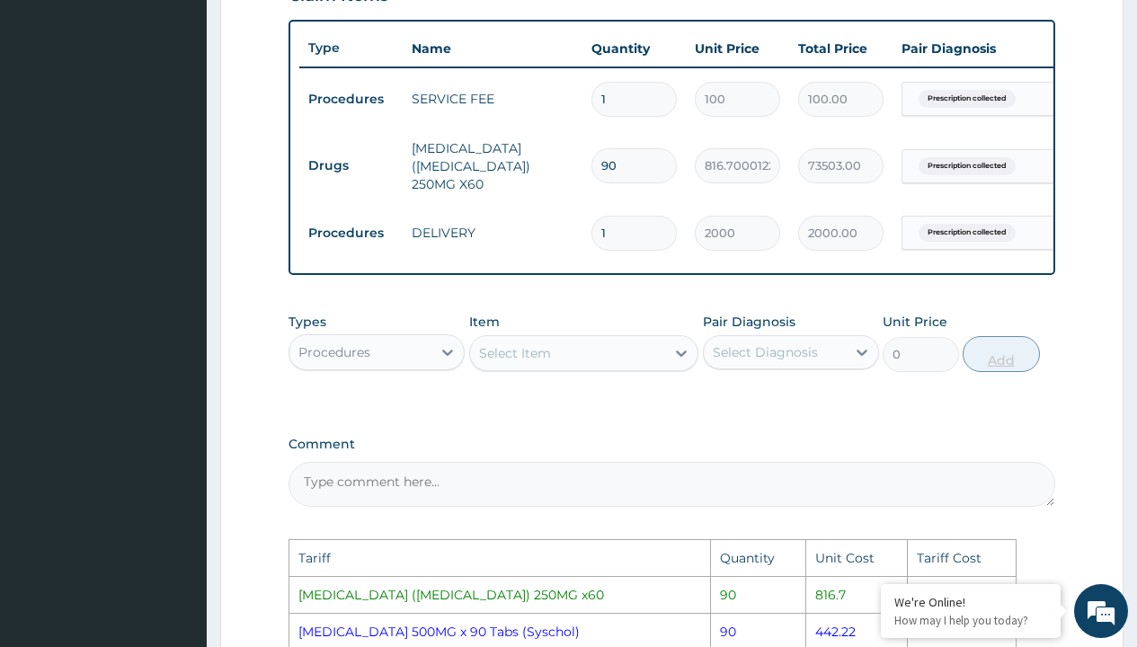
scroll to position [1016, 0]
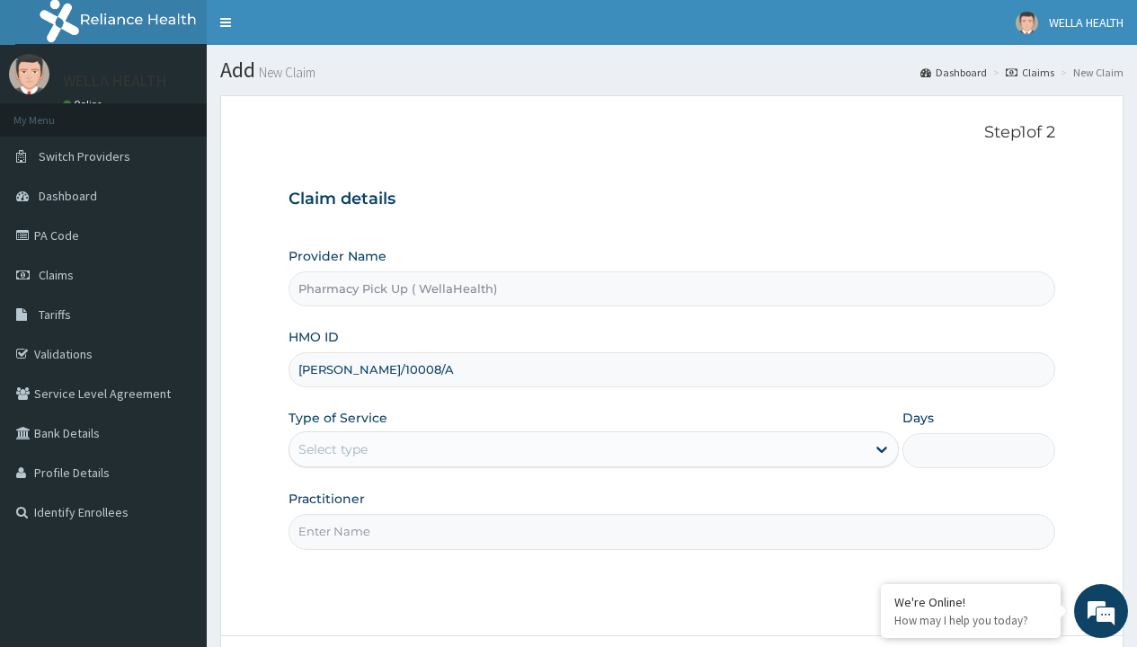
type input "[PERSON_NAME]/10008/A"
type input "WellaHealth"
click at [333, 449] on div "Select type" at bounding box center [332, 449] width 69 height 18
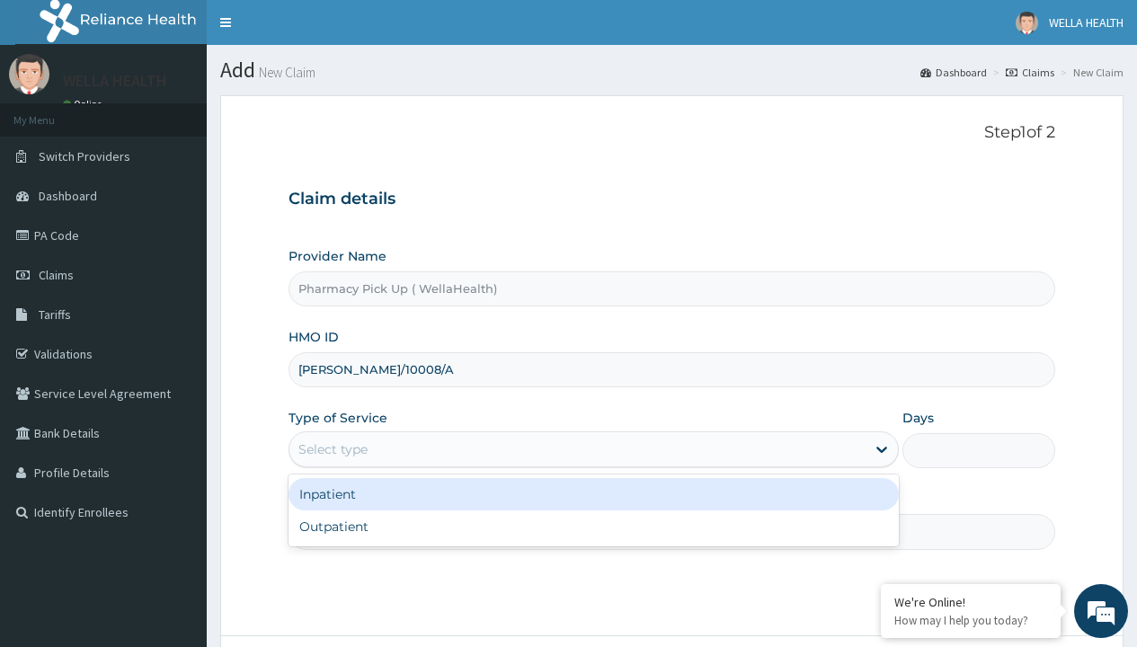
click at [593, 527] on div "Outpatient" at bounding box center [593, 526] width 610 height 32
type input "1"
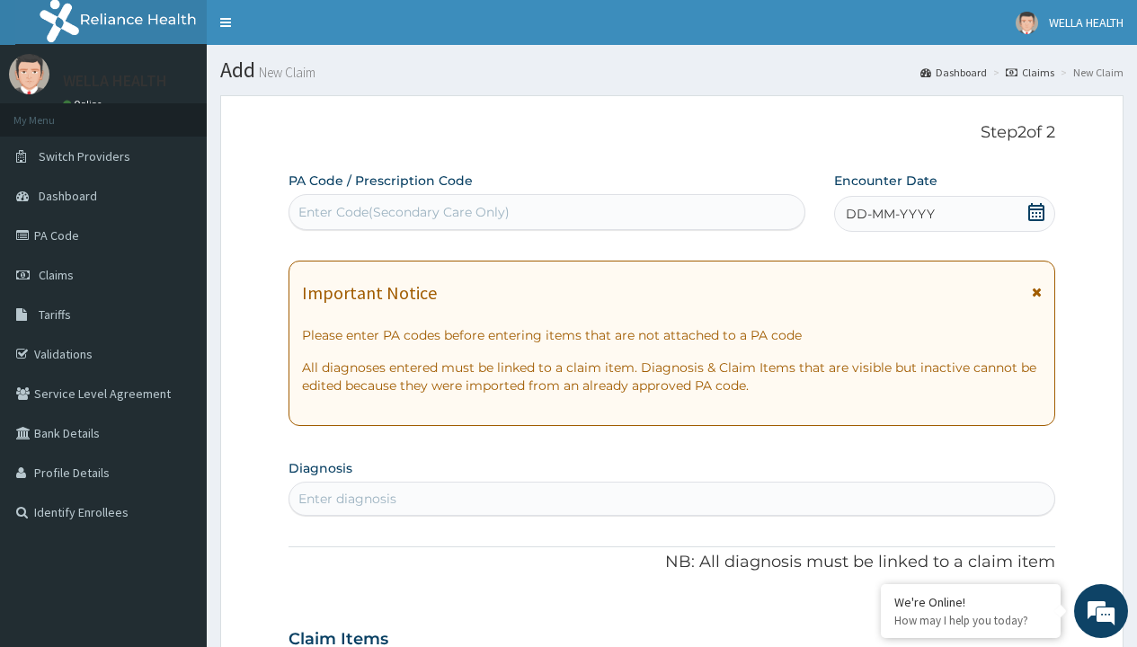
scroll to position [150, 0]
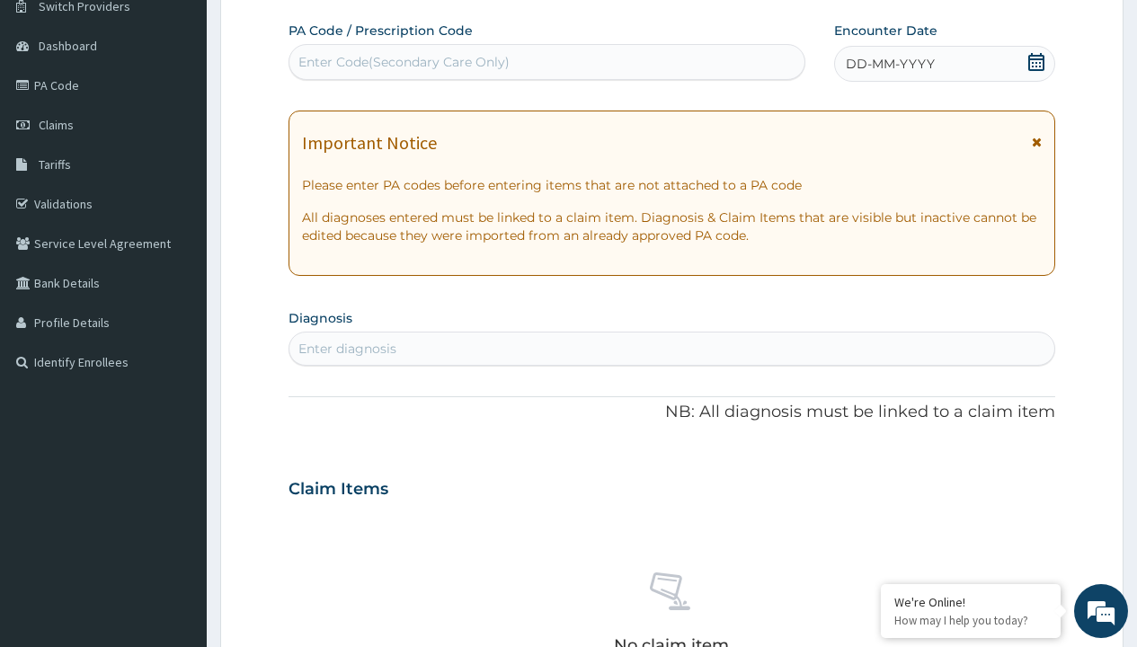
click at [889, 64] on span "DD-MM-YYYY" at bounding box center [890, 64] width 89 height 18
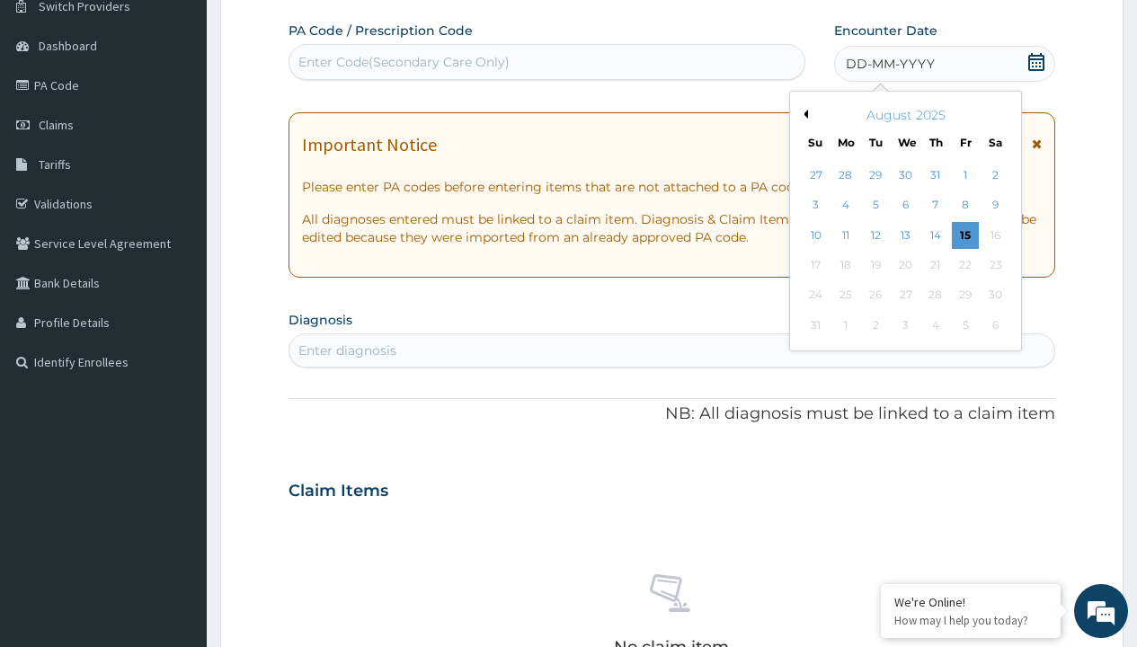
click at [803, 114] on button "Previous Month" at bounding box center [803, 114] width 9 height 9
click at [905, 265] on div "23" at bounding box center [905, 265] width 27 height 27
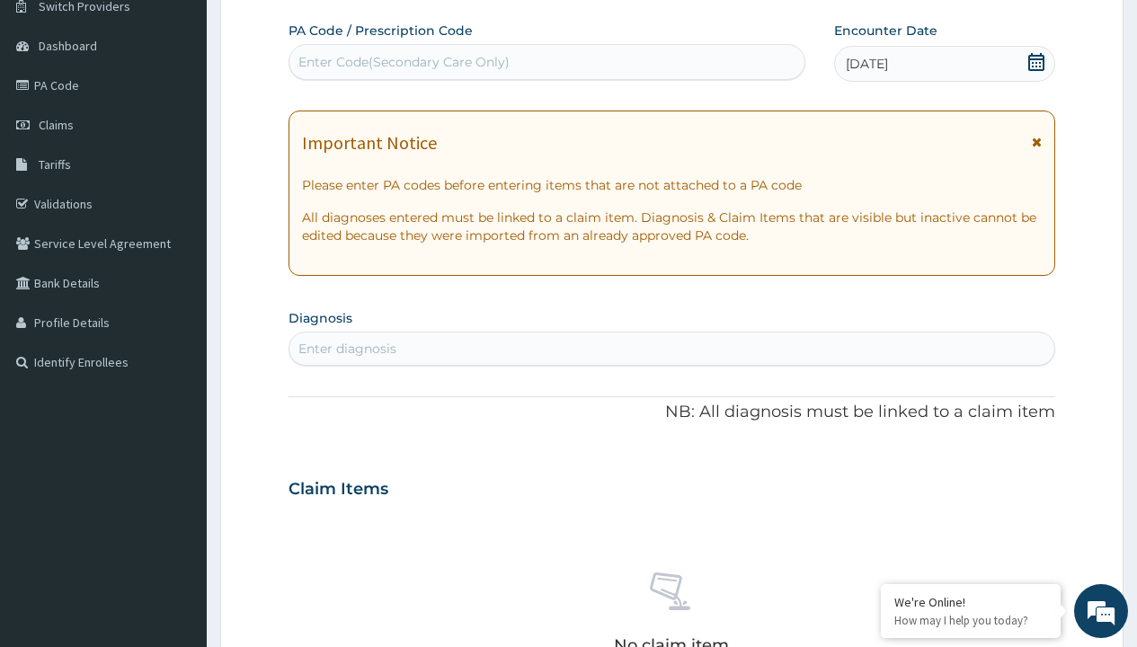
click at [347, 349] on div "Enter diagnosis" at bounding box center [347, 349] width 98 height 18
type input "prescription collected"
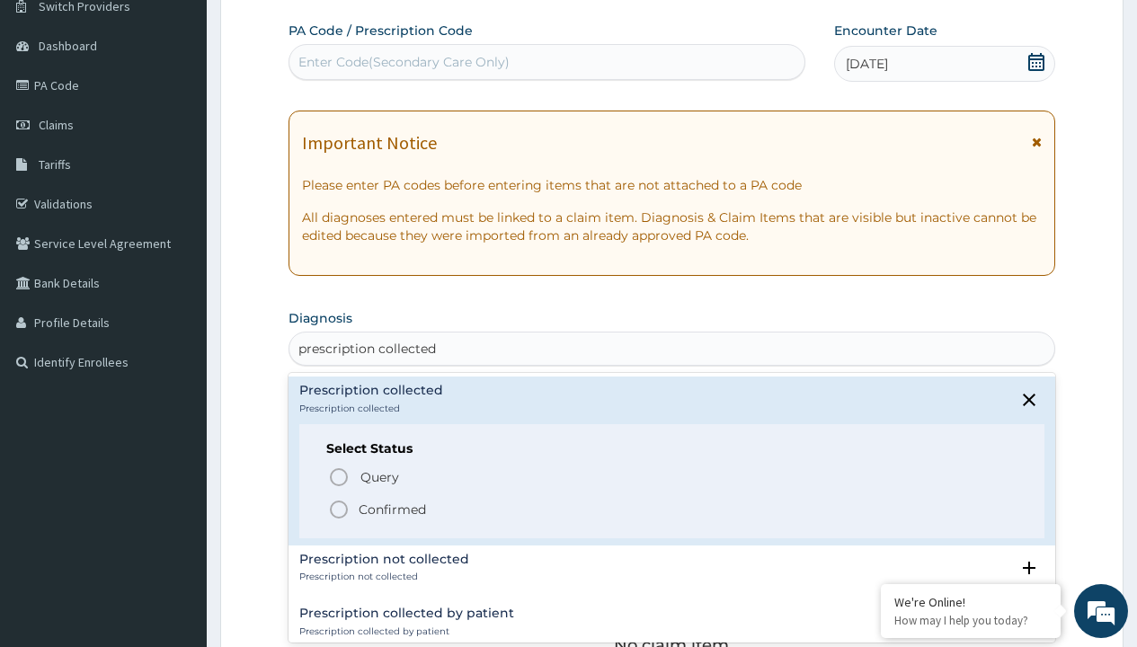
click at [392, 509] on p "Confirmed" at bounding box center [392, 510] width 67 height 18
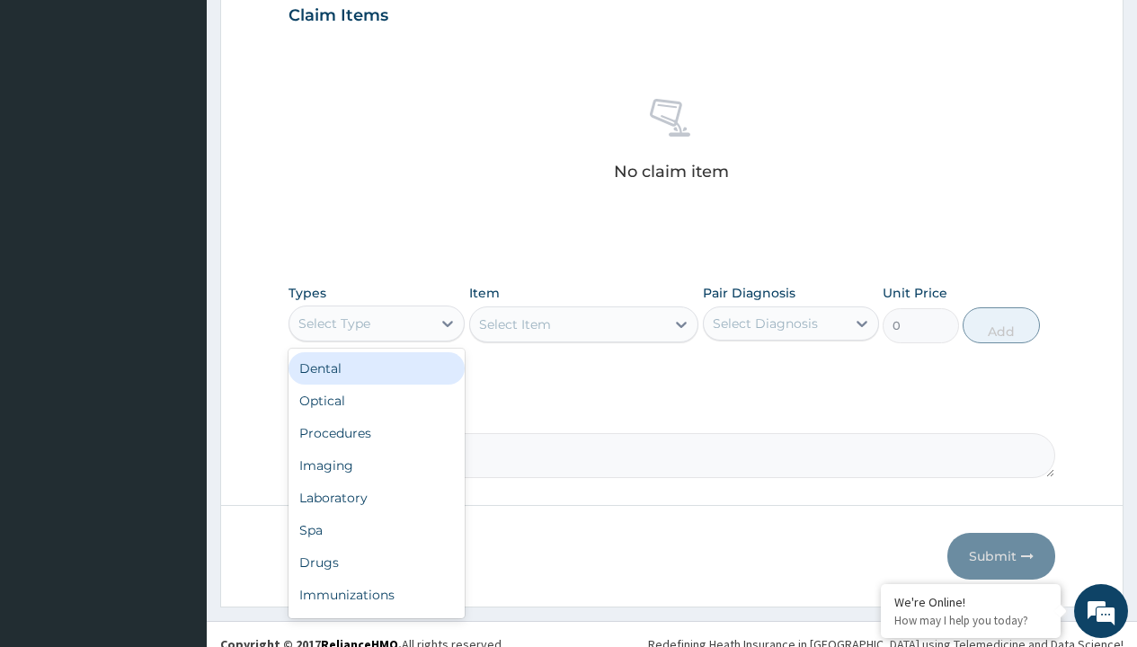
type input "procedures"
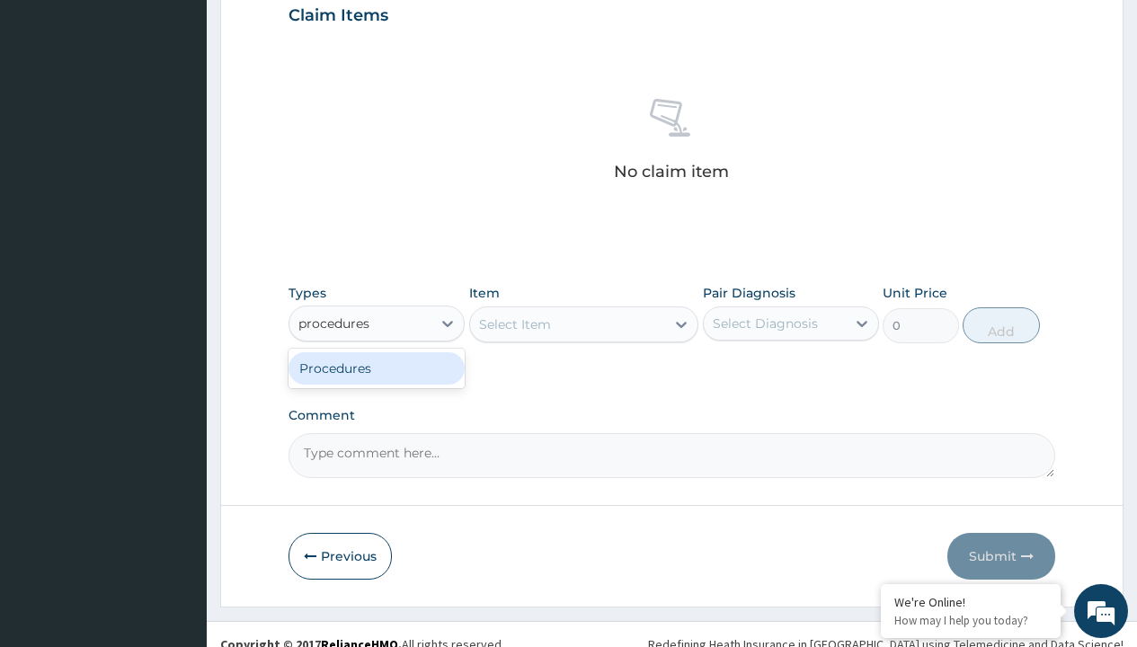
click at [377, 368] on div "Procedures" at bounding box center [376, 368] width 176 height 32
click at [514, 324] on div "Select Item" at bounding box center [584, 324] width 230 height 36
type input "service fee"
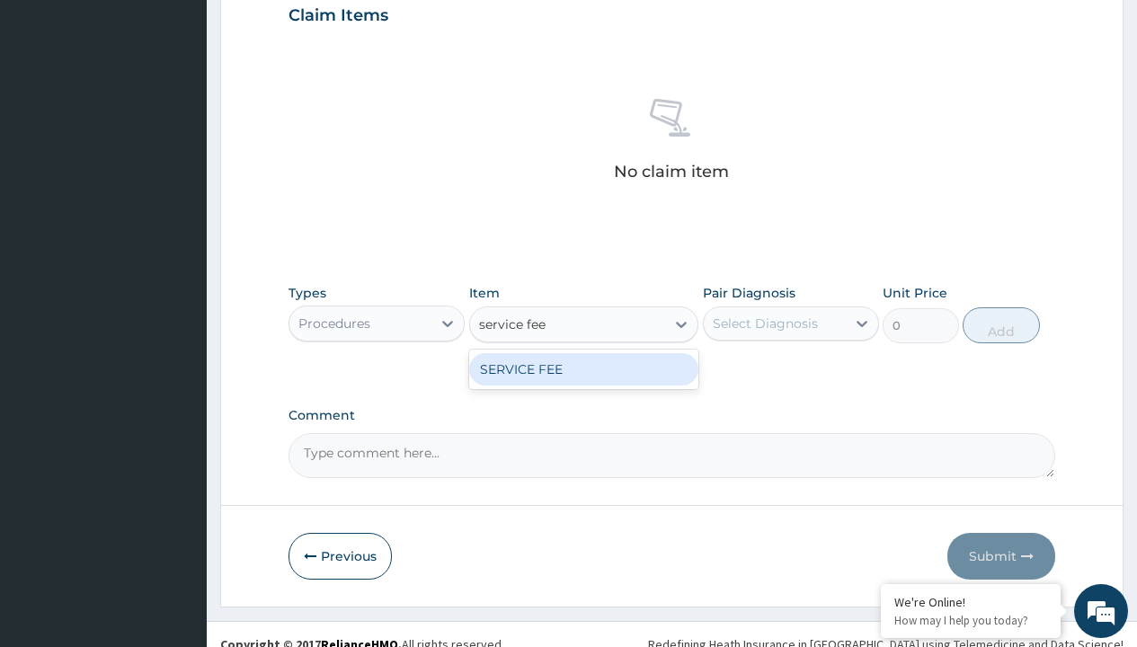
click at [583, 368] on div "SERVICE FEE" at bounding box center [584, 369] width 230 height 32
type input "100"
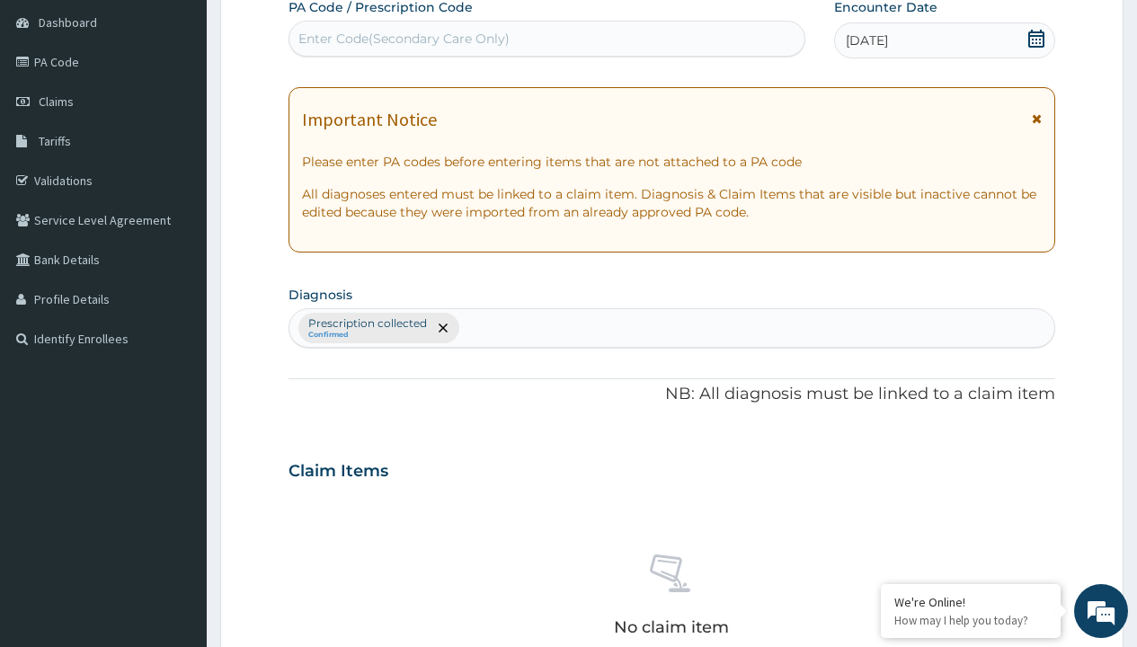
scroll to position [314, 0]
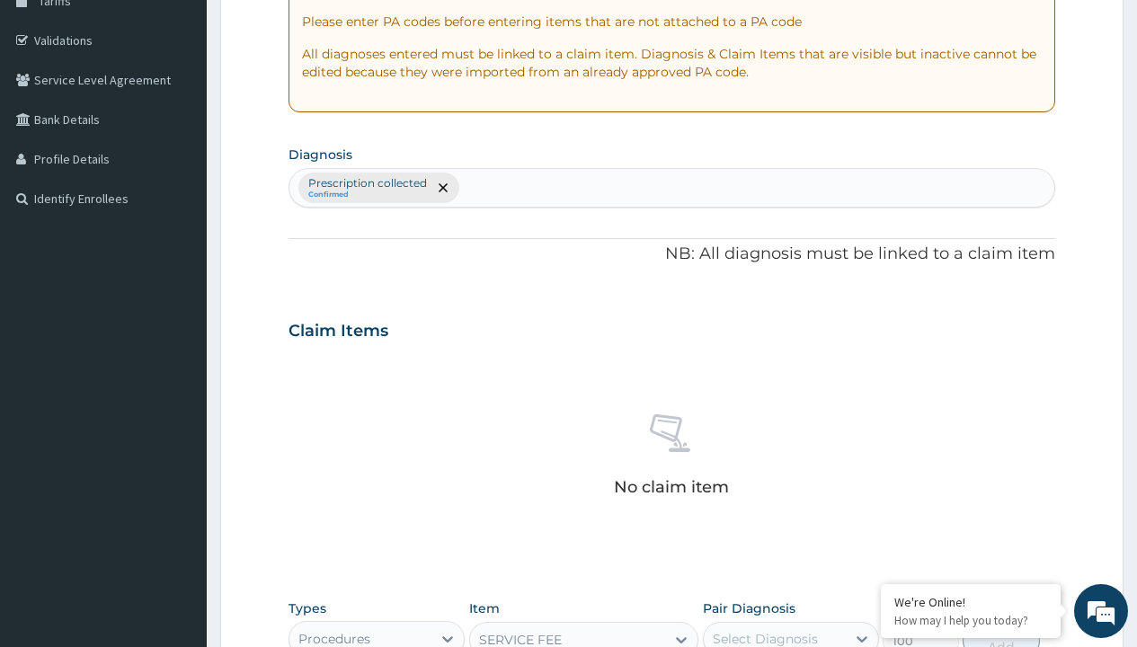
type input "prescription collected"
checkbox input "true"
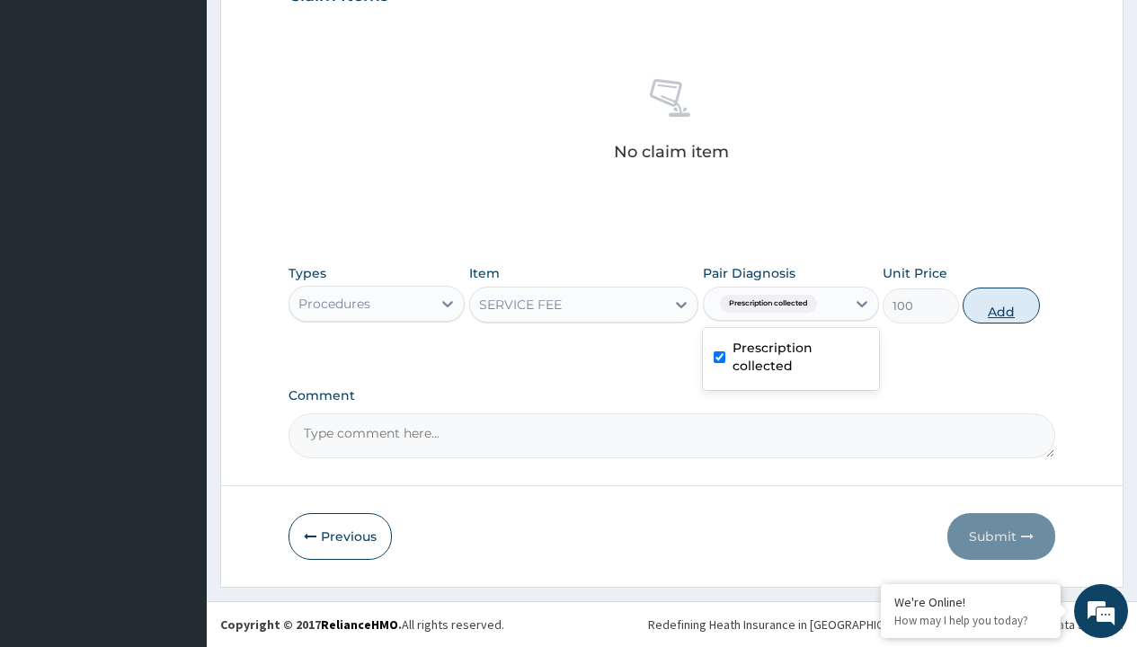
click at [1001, 305] on button "Add" at bounding box center [1001, 306] width 76 height 36
type input "0"
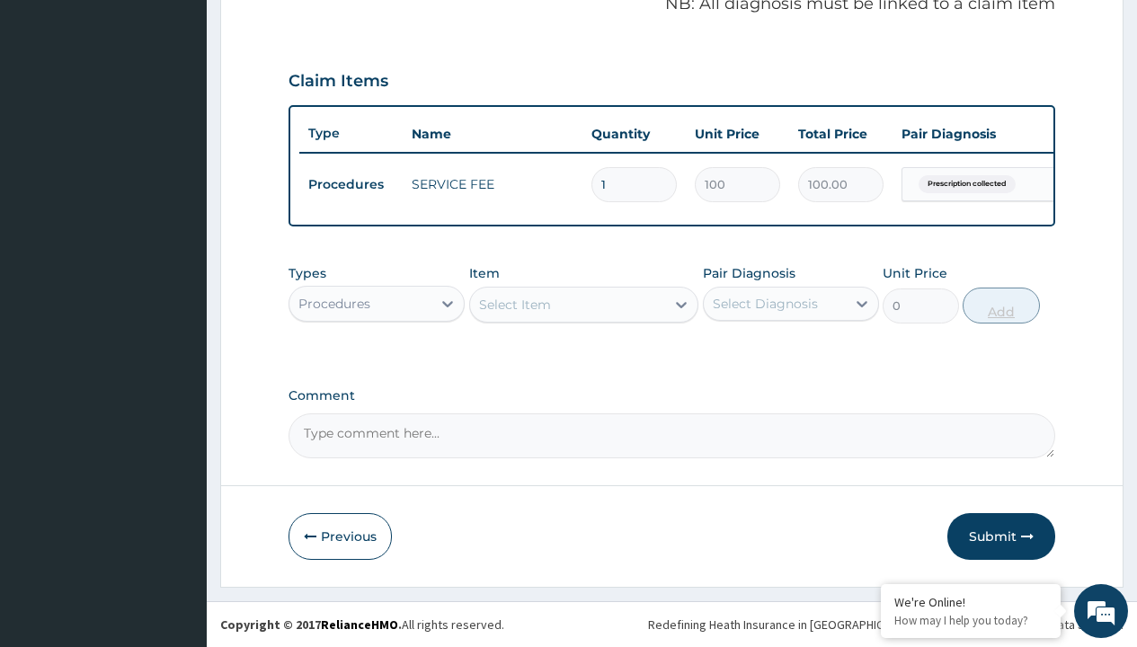
scroll to position [577, 0]
click at [334, 303] on div "Procedures" at bounding box center [334, 304] width 72 height 18
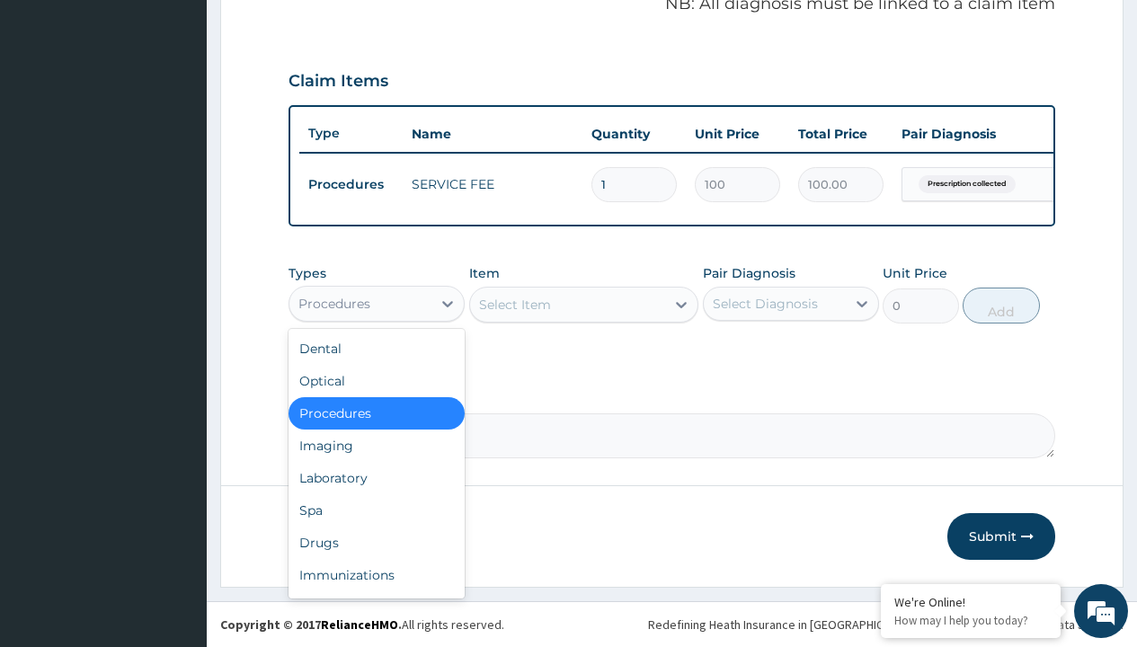
type input "drugs"
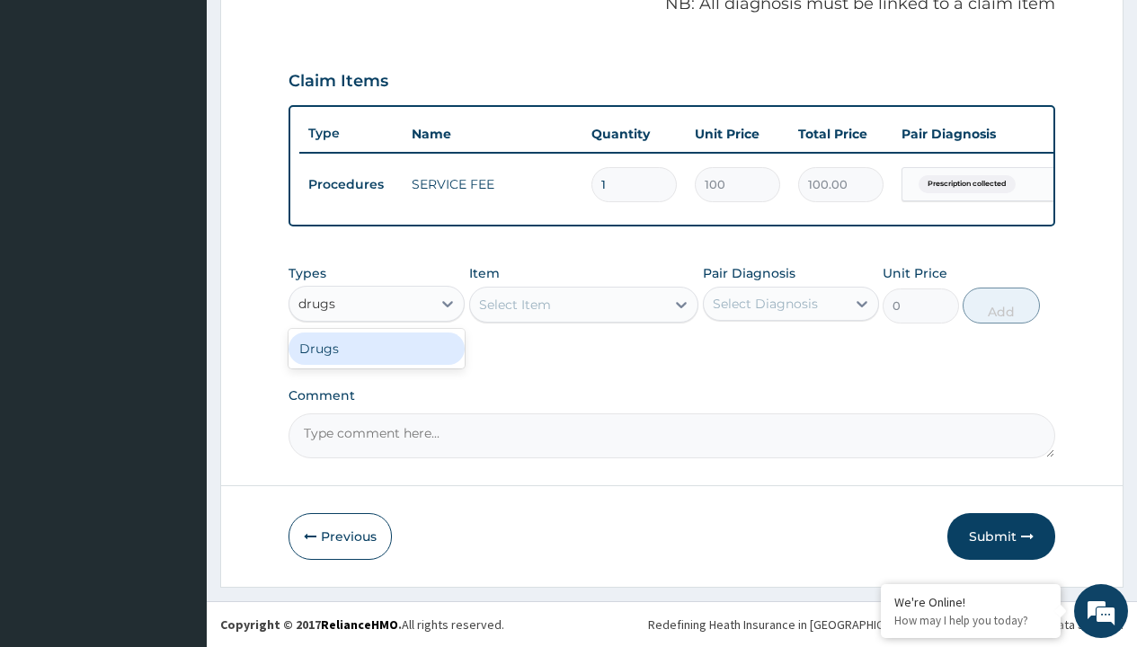
scroll to position [0, 0]
click at [377, 348] on div "Drugs" at bounding box center [376, 349] width 176 height 32
click at [514, 304] on div "Select Item" at bounding box center [584, 305] width 230 height 36
type input "aspirin 75mg (vasoprin) /sach"
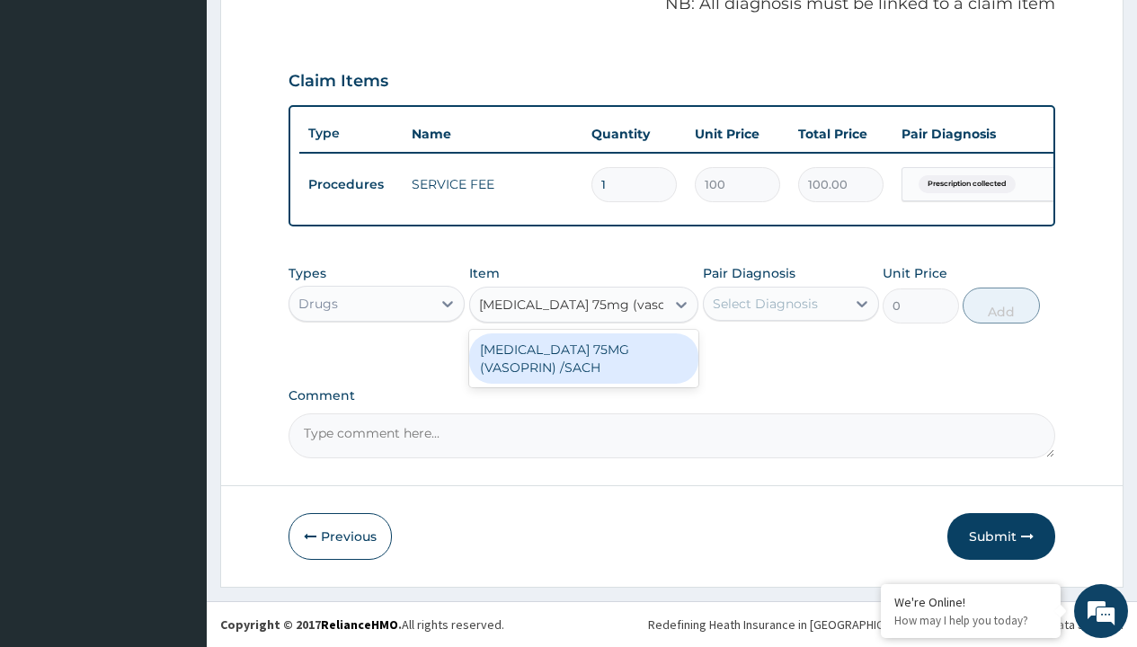
click at [583, 358] on div "[MEDICAL_DATA] 75MG (VASOPRIN) /SACH" at bounding box center [584, 358] width 230 height 50
type input "19"
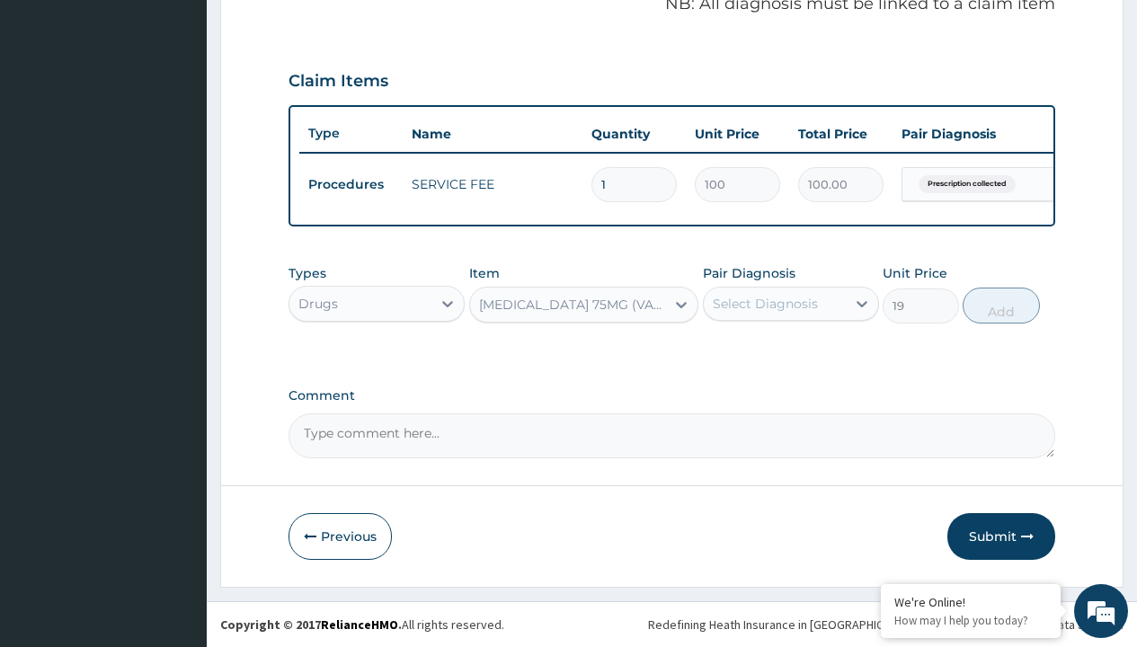
scroll to position [173, 0]
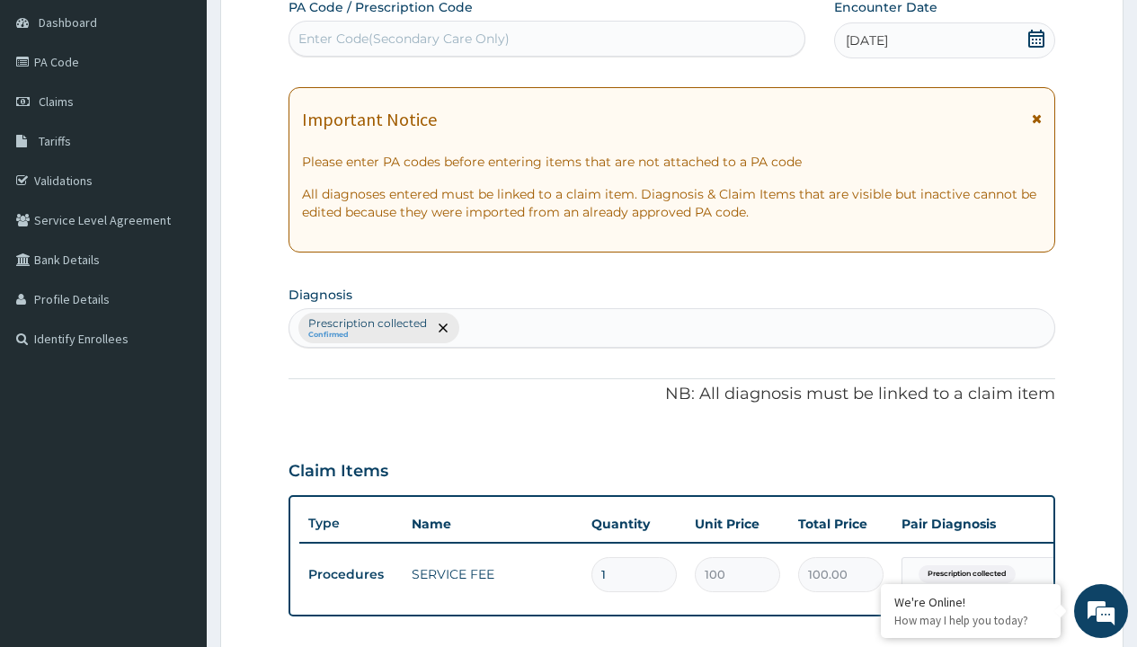
click at [367, 324] on p "Prescription collected" at bounding box center [367, 323] width 119 height 14
type input "prescription collected"
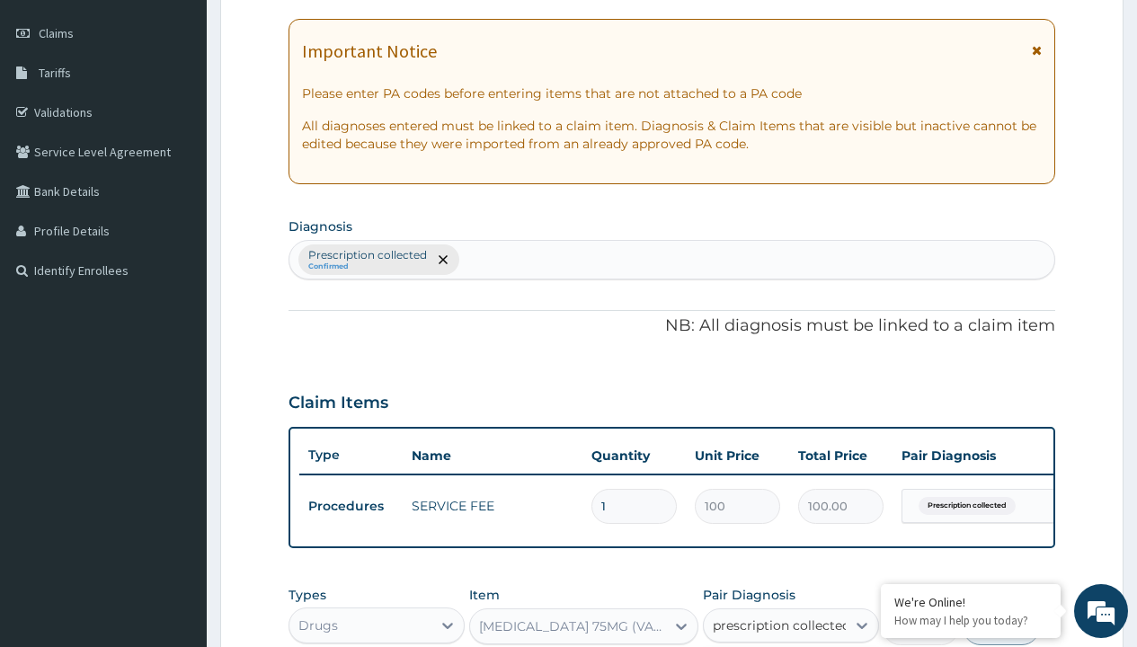
checkbox input "true"
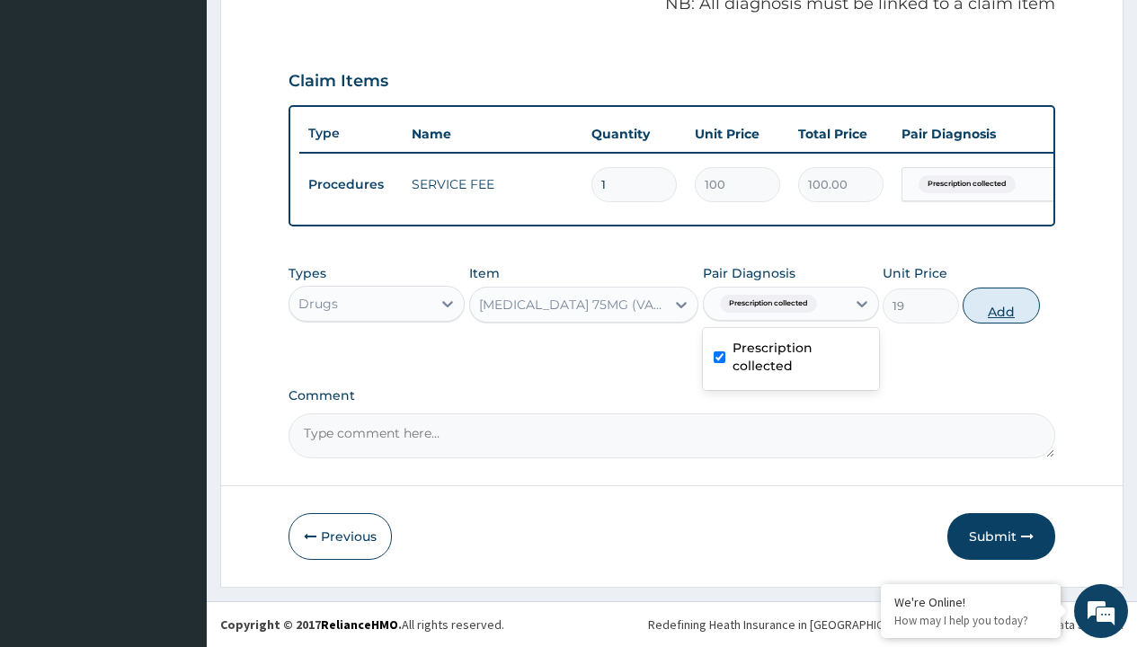
click at [1001, 305] on button "Add" at bounding box center [1001, 306] width 76 height 36
type input "0"
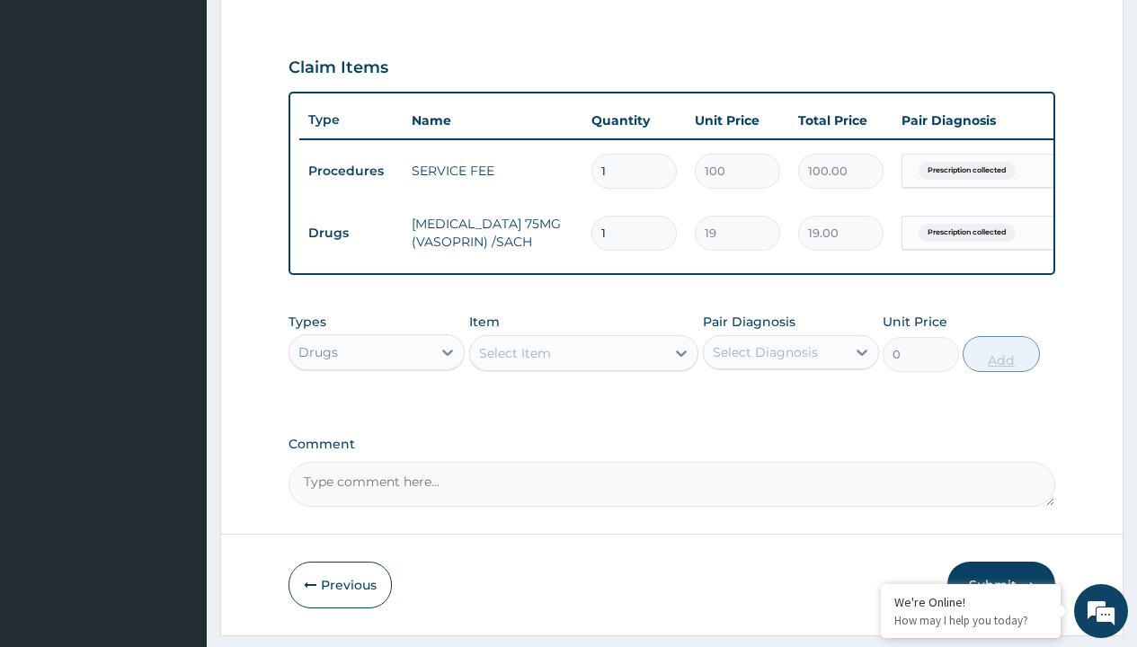
type input "30"
type input "570.00"
type input "30"
click at [351, 233] on td "Drugs" at bounding box center [350, 233] width 103 height 33
type input "drugs"
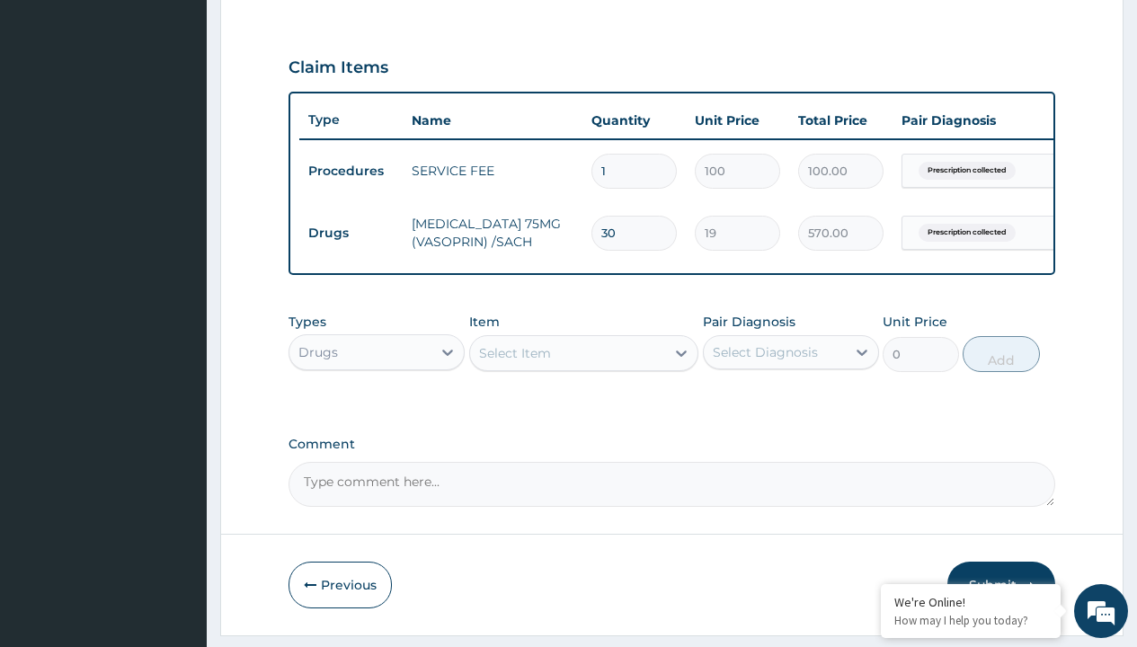
scroll to position [0, 0]
click at [377, 410] on div "Drugs" at bounding box center [376, 397] width 176 height 32
click at [514, 362] on div "Select Item" at bounding box center [515, 353] width 72 height 18
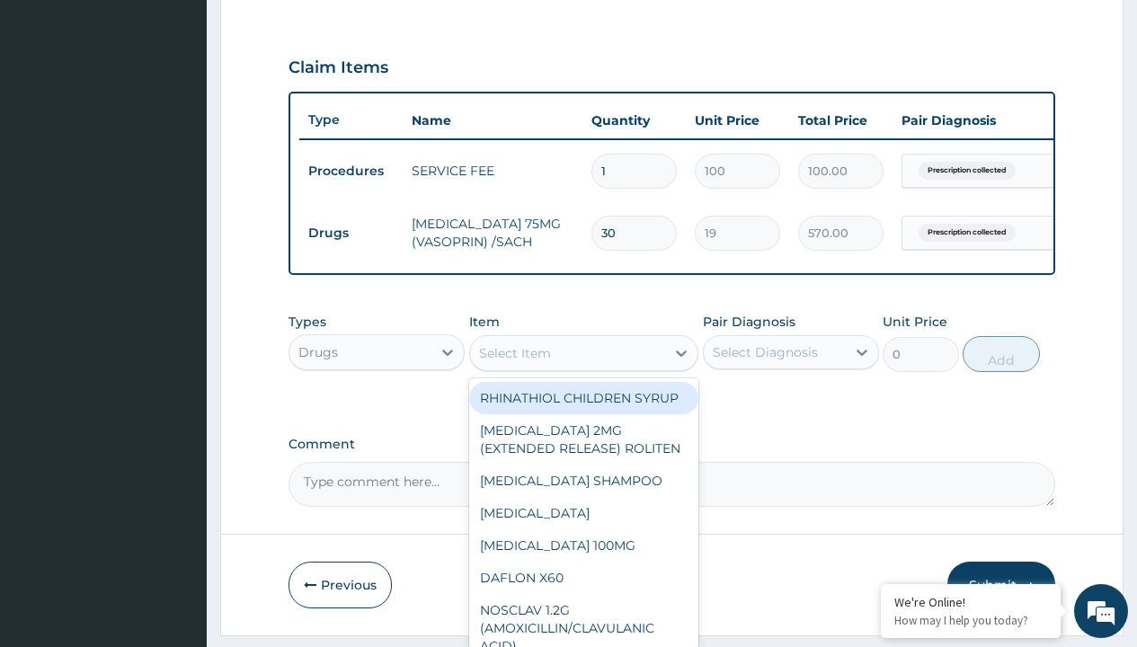
type input "amlodipine 10mg (teva) x28"
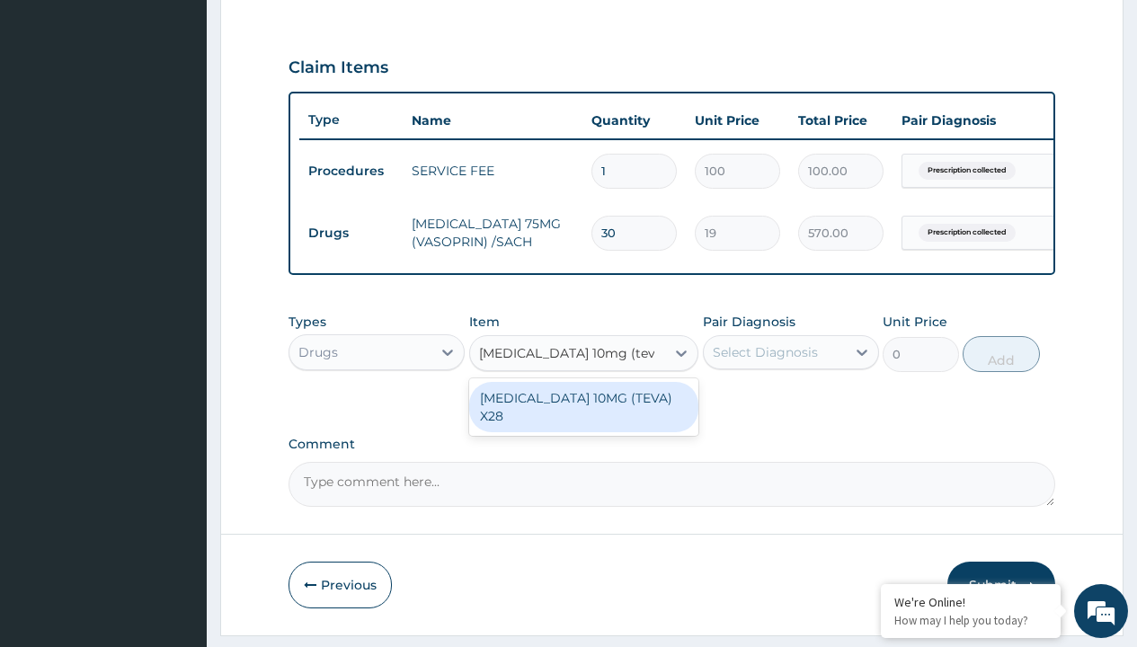
click at [583, 411] on div "[MEDICAL_DATA] 10MG (TEVA) X28" at bounding box center [584, 407] width 230 height 50
type input "98.4000015258789"
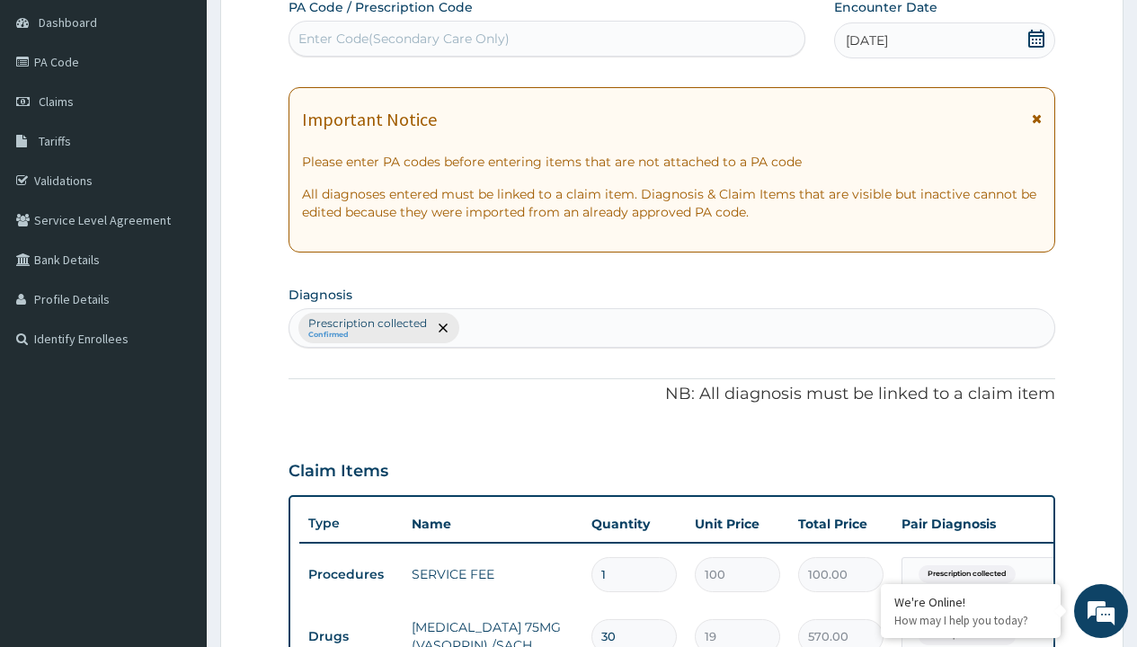
scroll to position [304, 0]
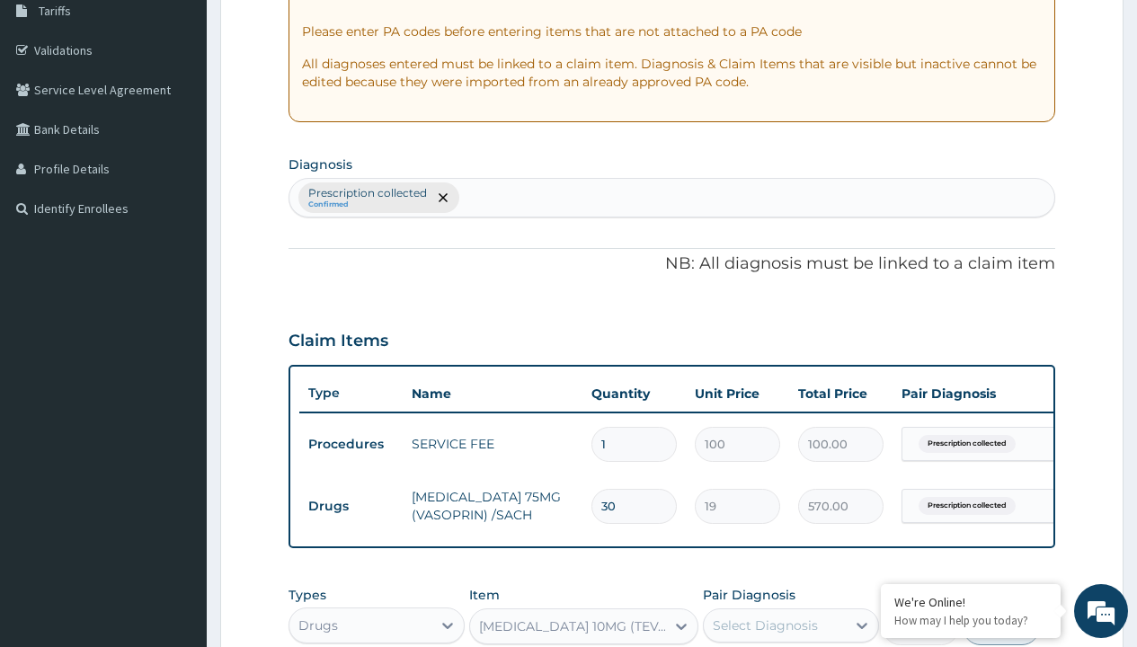
type input "prescription collected"
checkbox input "true"
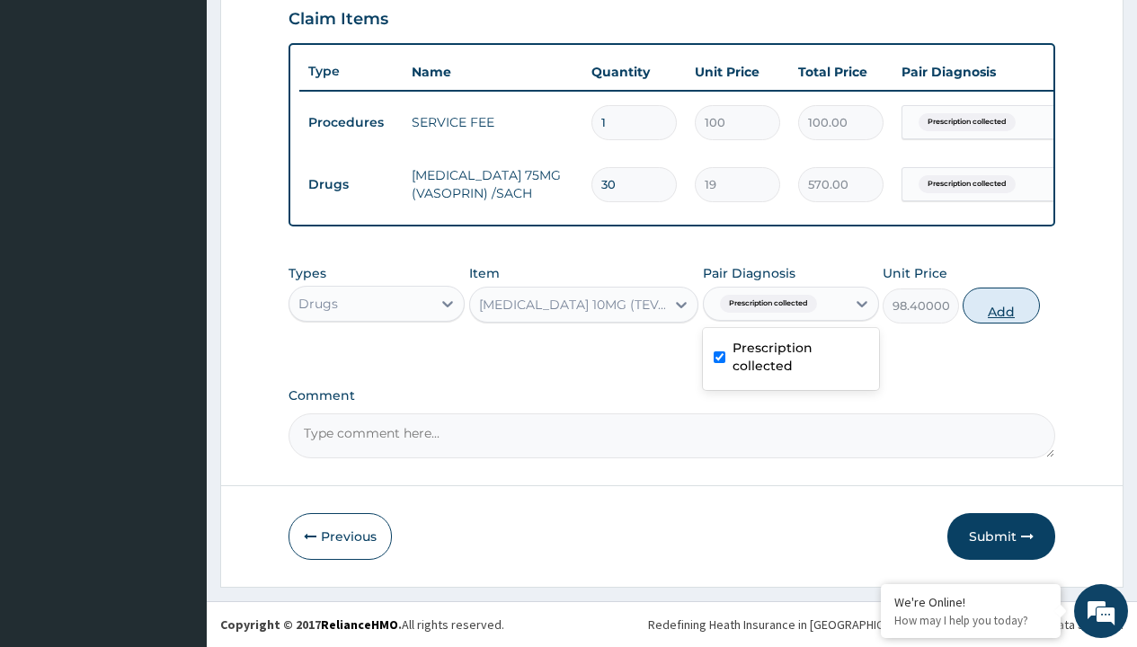
click at [1001, 305] on button "Add" at bounding box center [1001, 306] width 76 height 36
type input "0"
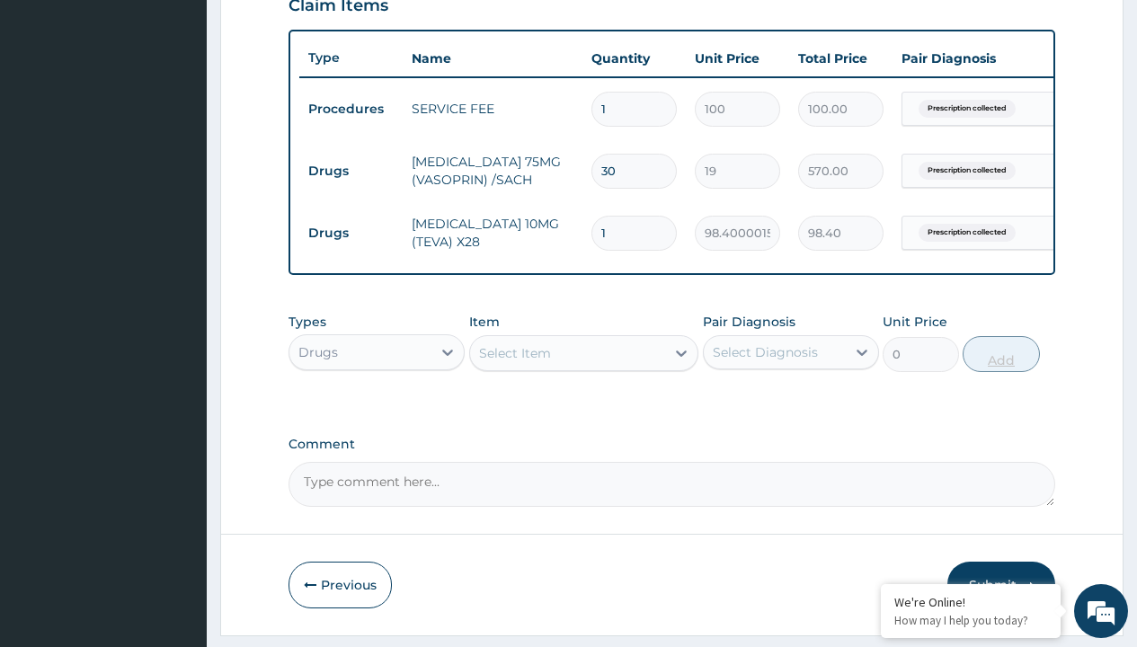
type input "28"
type input "2755.20"
type input "28"
click at [351, 171] on td "Drugs" at bounding box center [350, 171] width 103 height 33
type input "drugs"
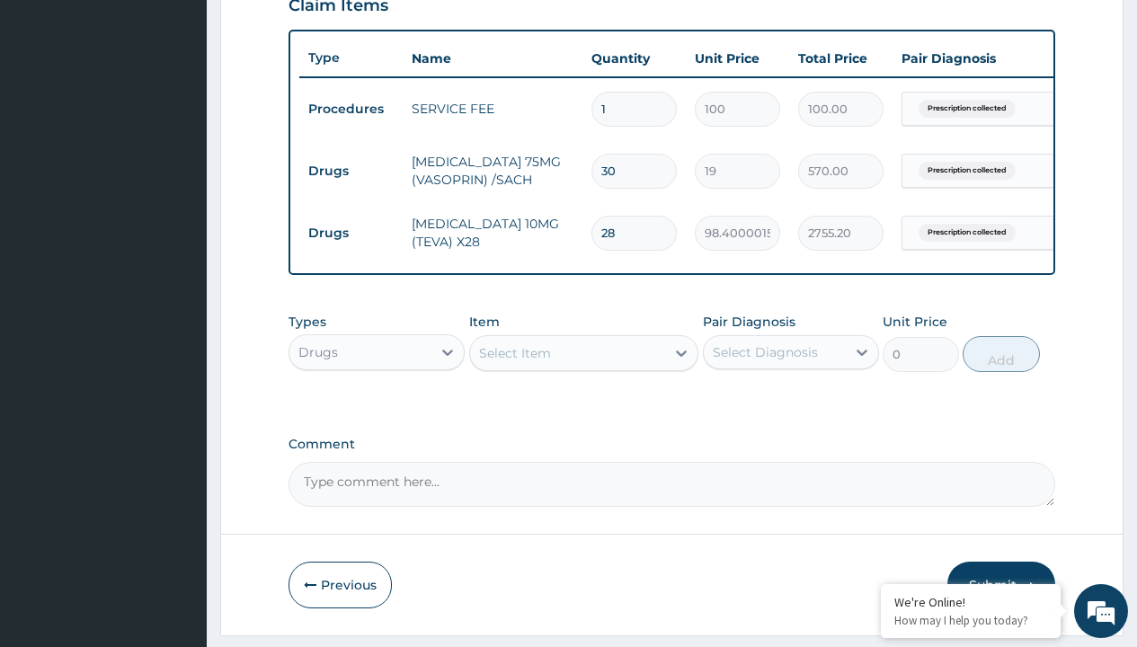
scroll to position [0, 0]
click at [377, 410] on div "Drugs" at bounding box center [376, 397] width 176 height 32
click at [514, 362] on div "Select Item" at bounding box center [515, 353] width 72 height 18
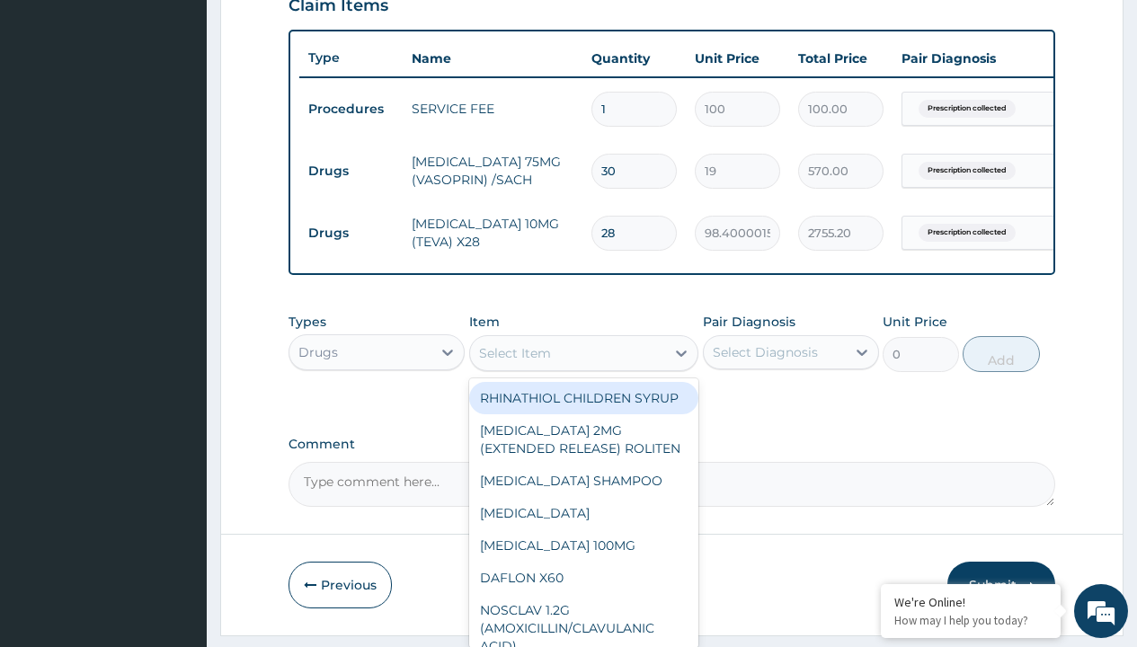
type input "indapamide 2.5mg by 28"
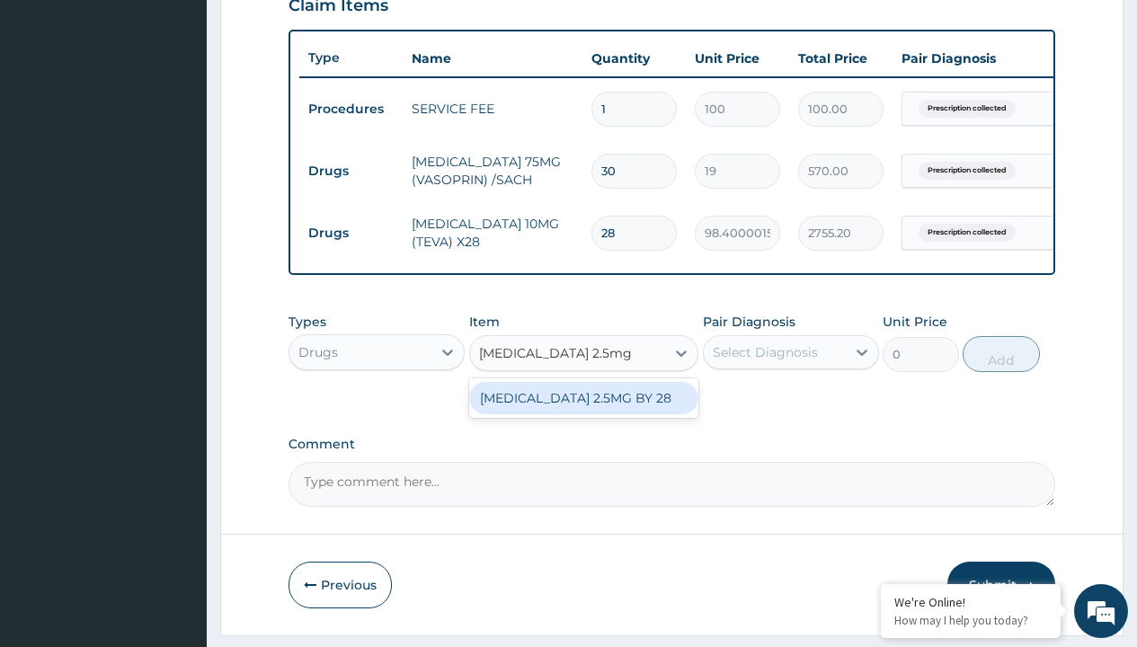
click at [583, 411] on div "[MEDICAL_DATA] 2.5MG BY 28" at bounding box center [584, 398] width 230 height 32
type input "565.7999877929688"
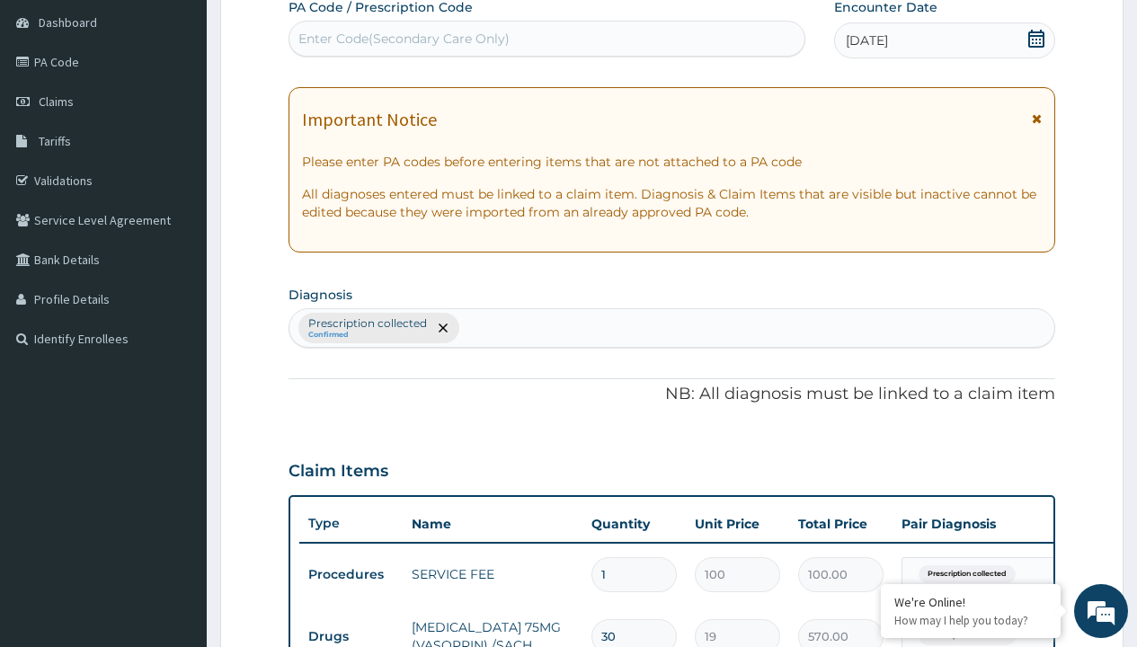
type input "prescription collected"
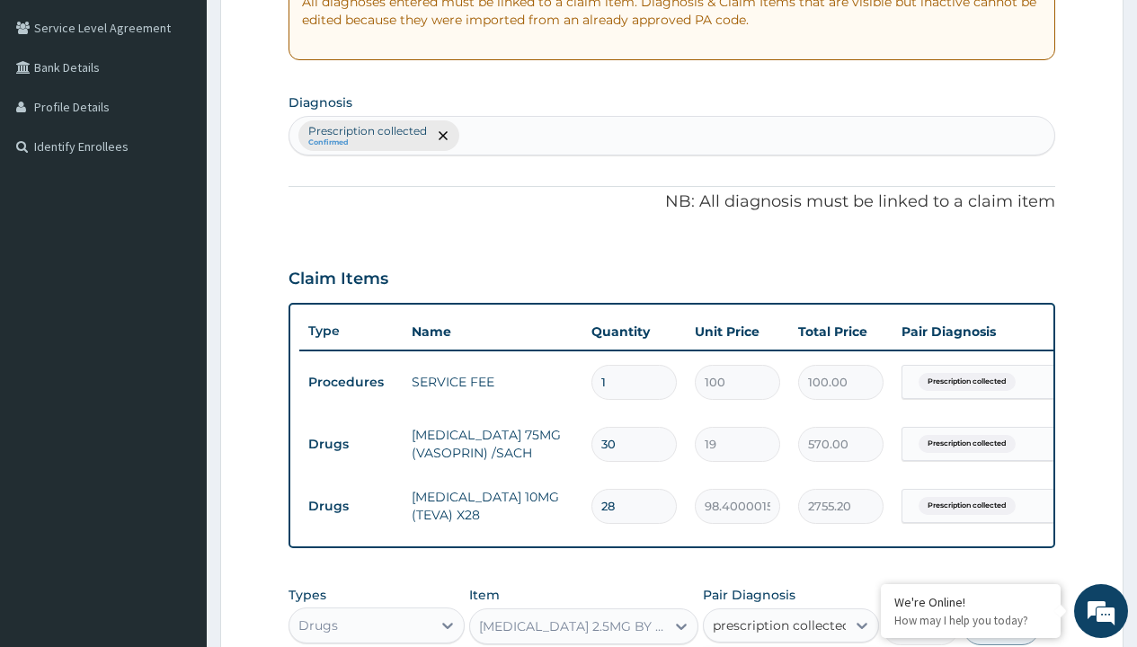
scroll to position [701, 0]
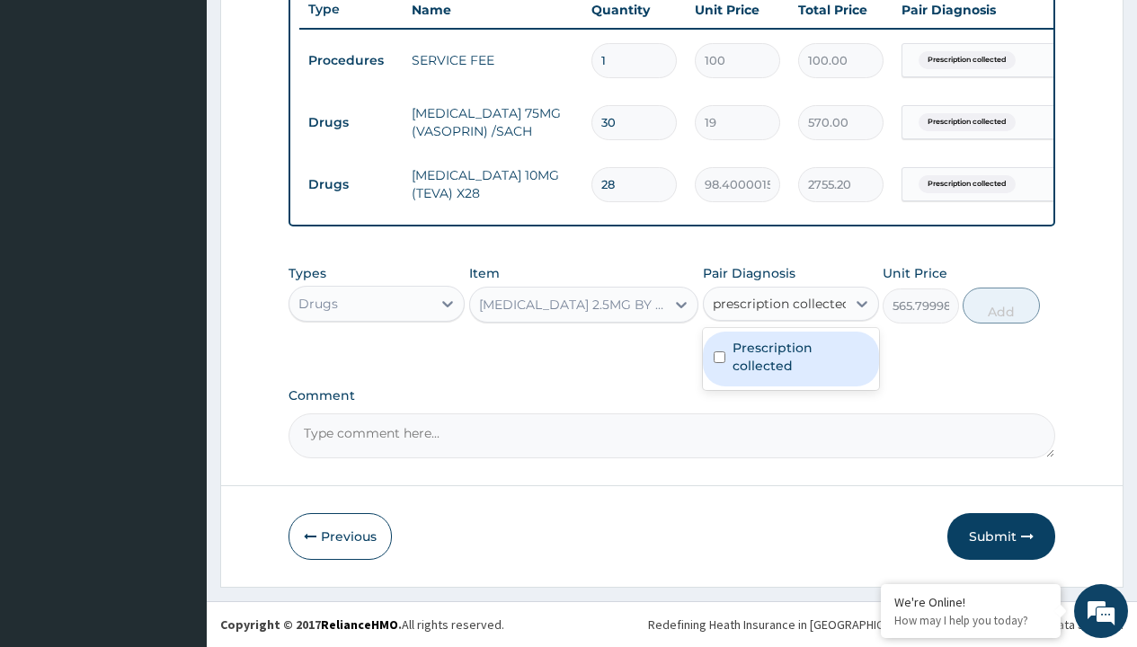
click at [790, 359] on label "Prescription collected" at bounding box center [800, 357] width 136 height 36
checkbox input "true"
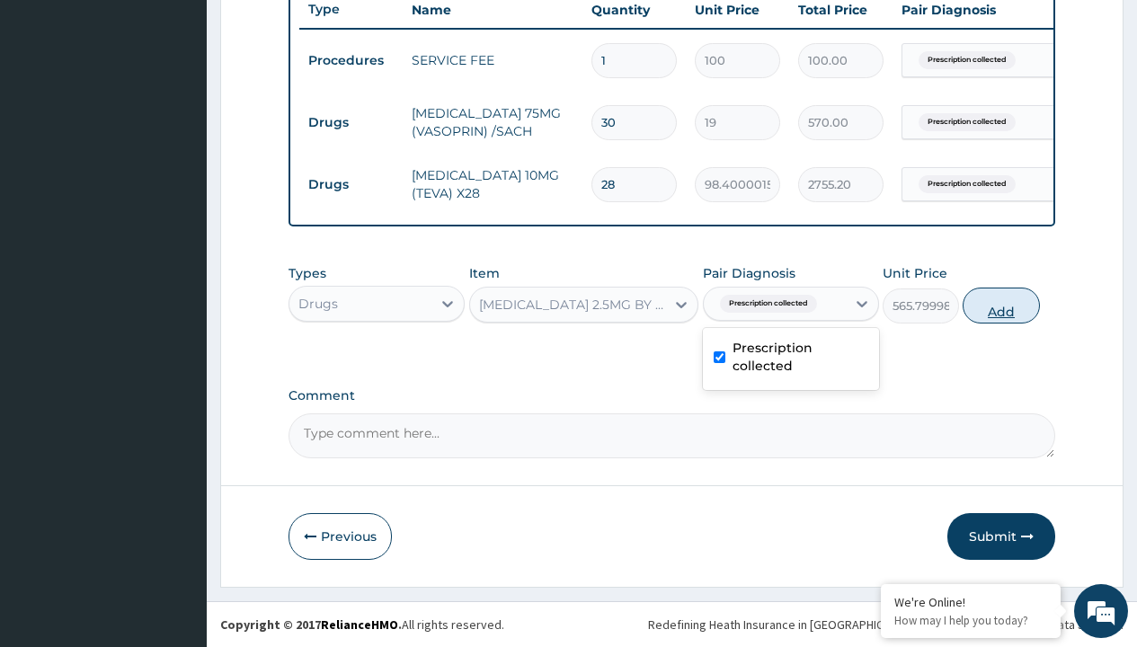
click at [1001, 305] on button "Add" at bounding box center [1001, 306] width 76 height 36
type input "0"
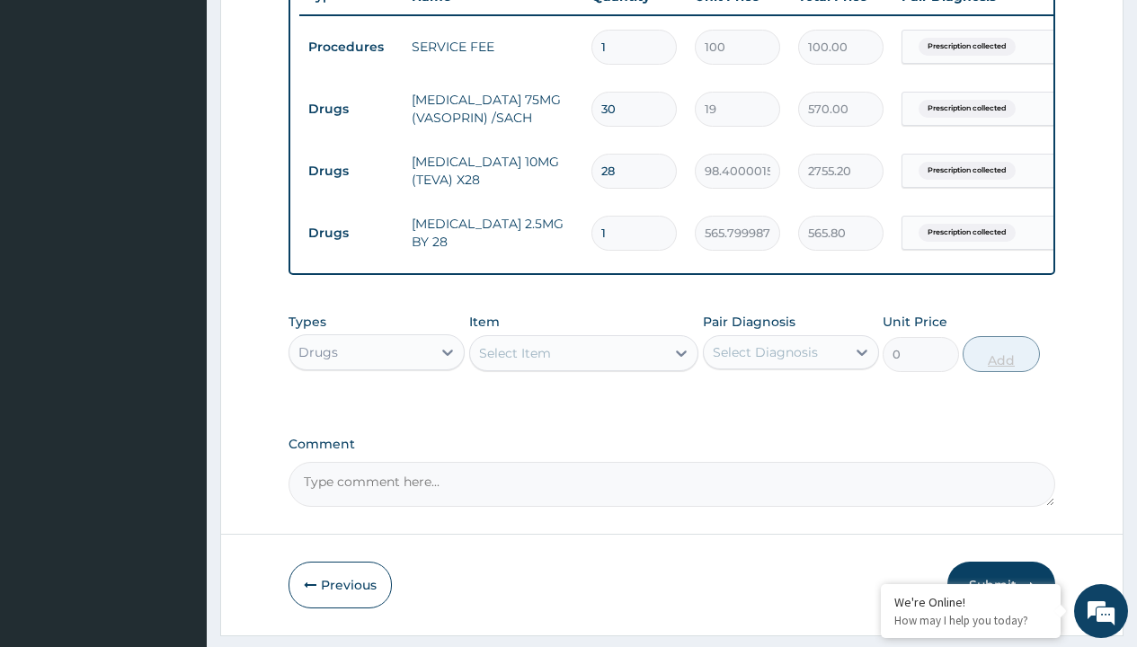
type input "30"
type input "16974.00"
type input "30"
click at [351, 109] on td "Drugs" at bounding box center [350, 109] width 103 height 33
type input "procedures"
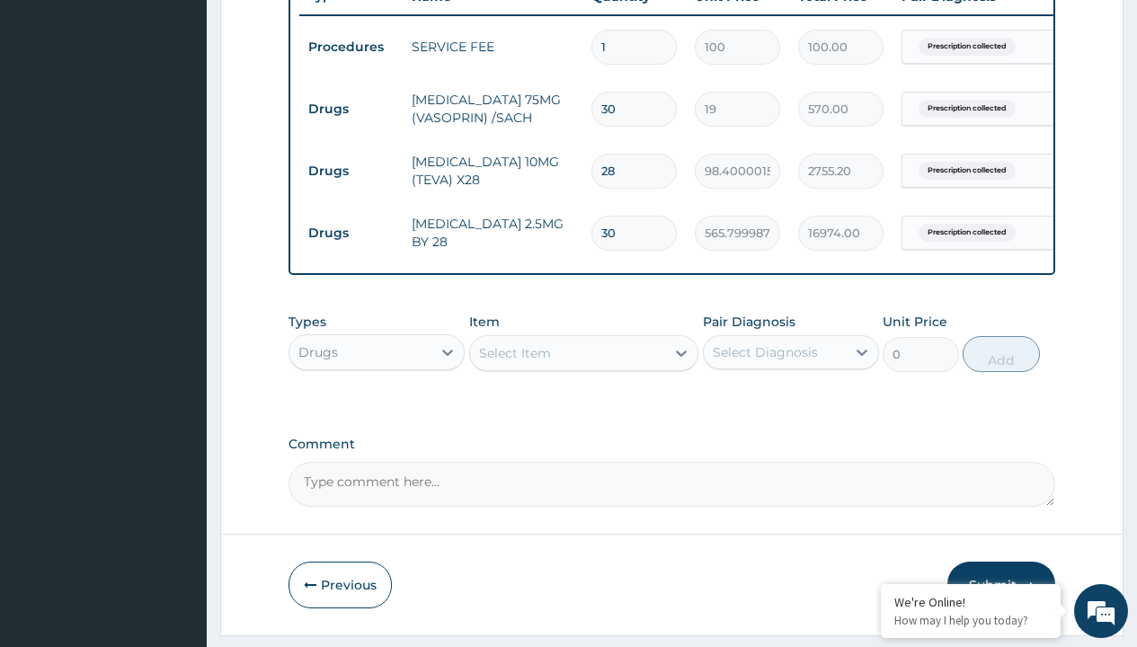
scroll to position [0, 0]
click at [377, 410] on div "Procedures" at bounding box center [376, 397] width 176 height 32
click at [514, 362] on div "Select Item" at bounding box center [515, 353] width 72 height 18
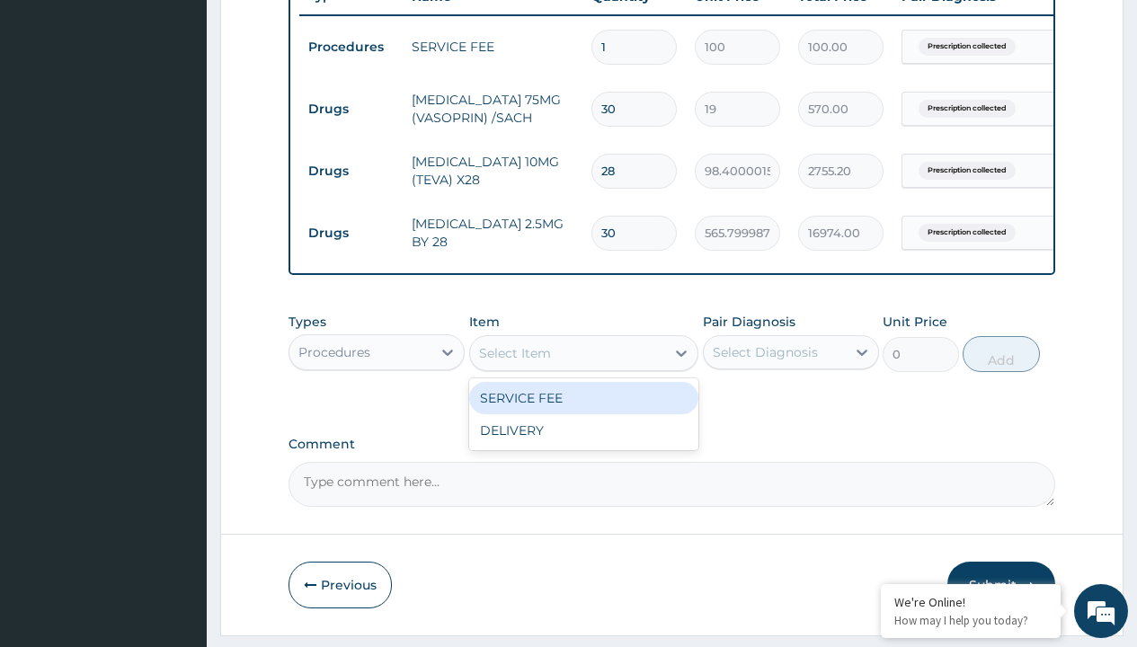
type input "delivery"
click at [583, 411] on div "DELIVERY" at bounding box center [584, 398] width 230 height 32
type input "2000"
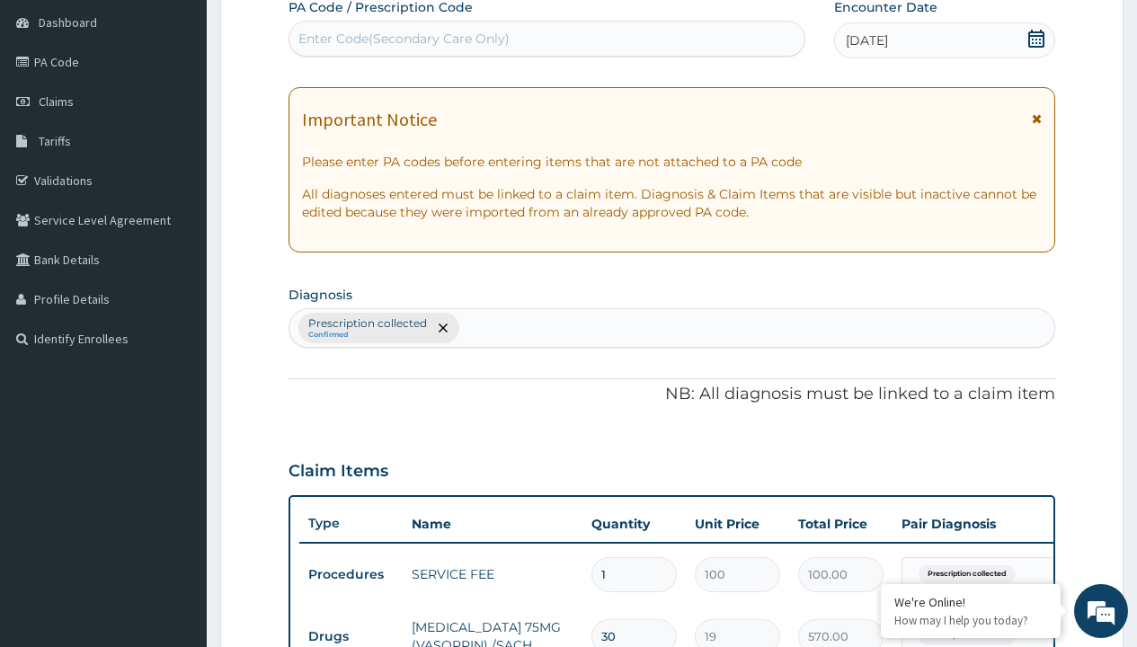
type input "prescription collected"
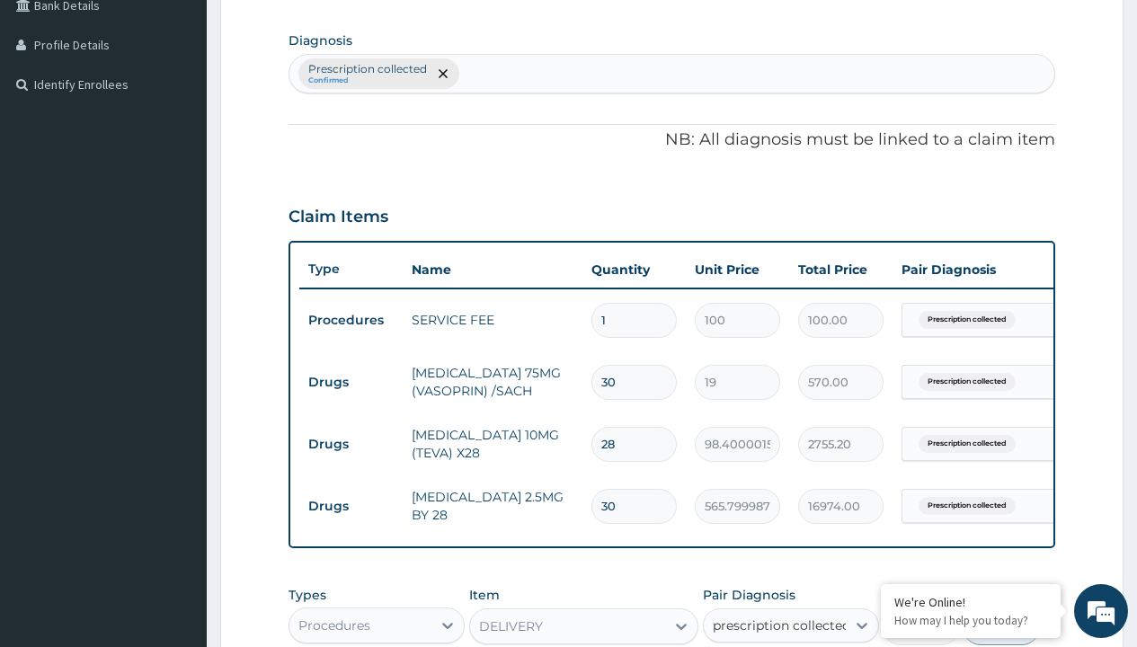
checkbox input "true"
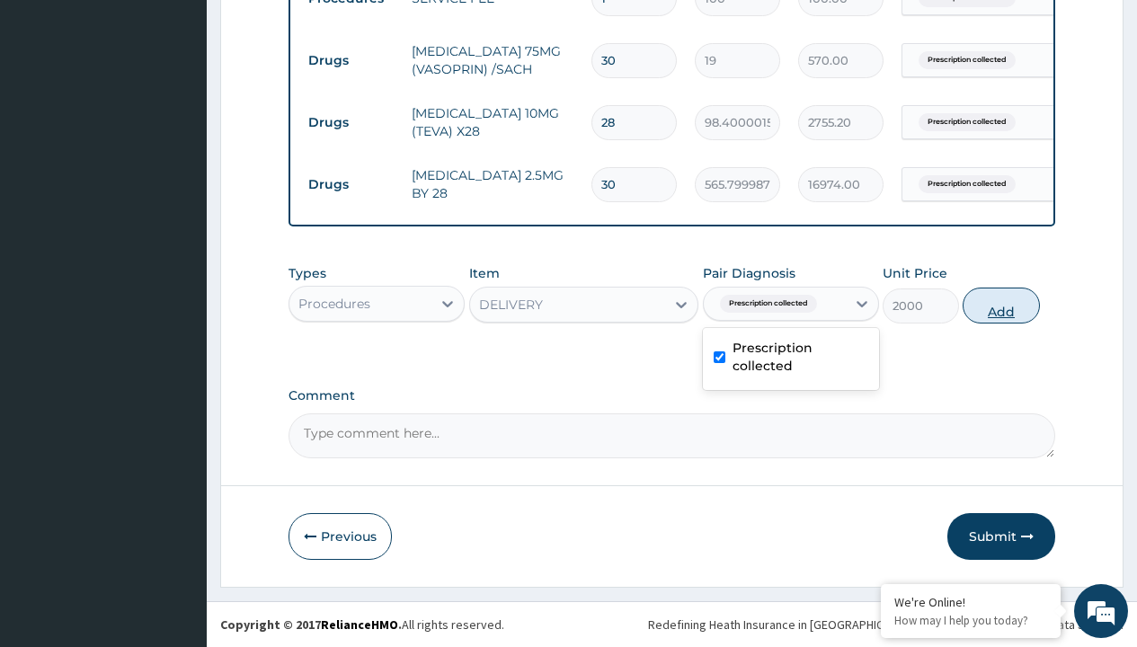
click at [1001, 305] on button "Add" at bounding box center [1001, 306] width 76 height 36
type input "0"
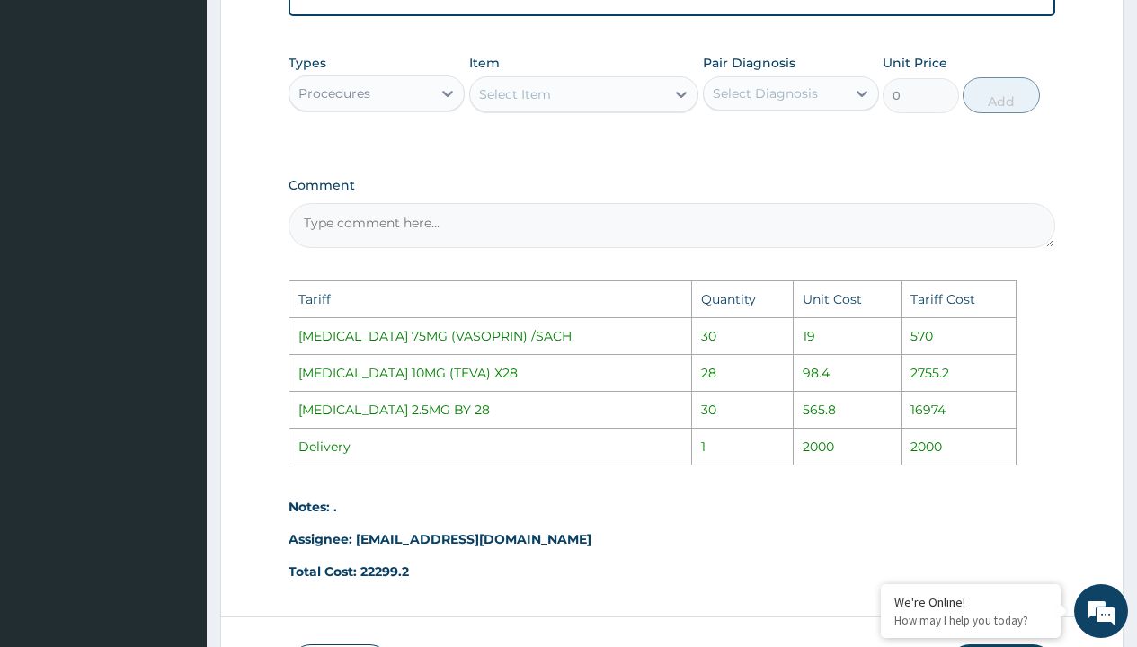
scroll to position [1167, 0]
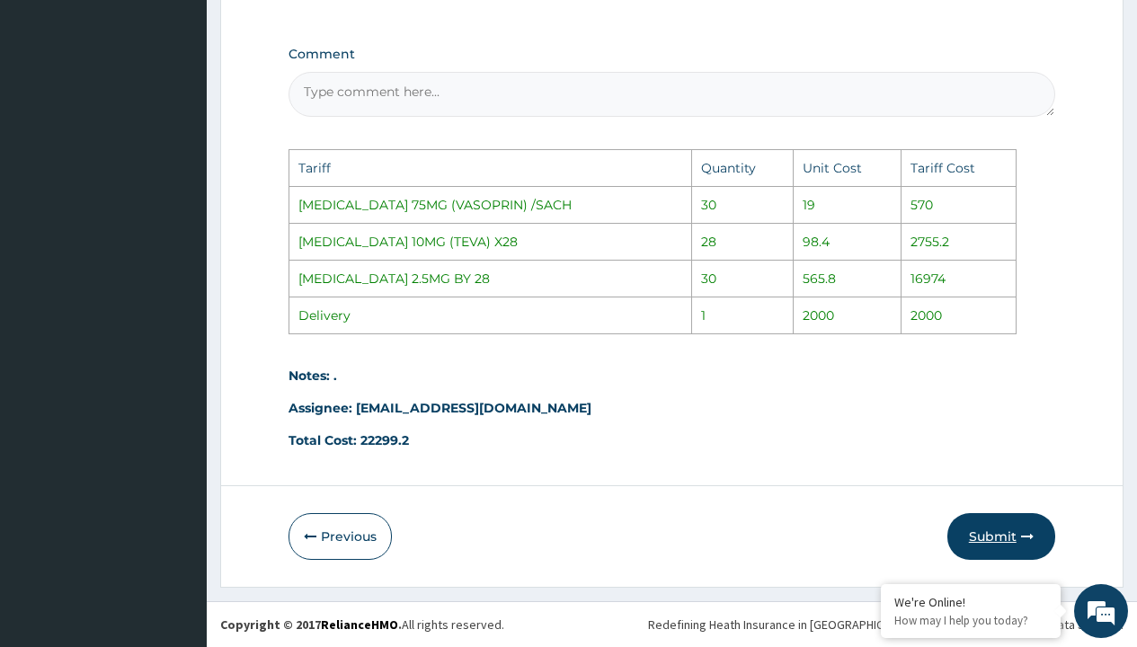
click at [987, 533] on button "Submit" at bounding box center [1001, 536] width 108 height 47
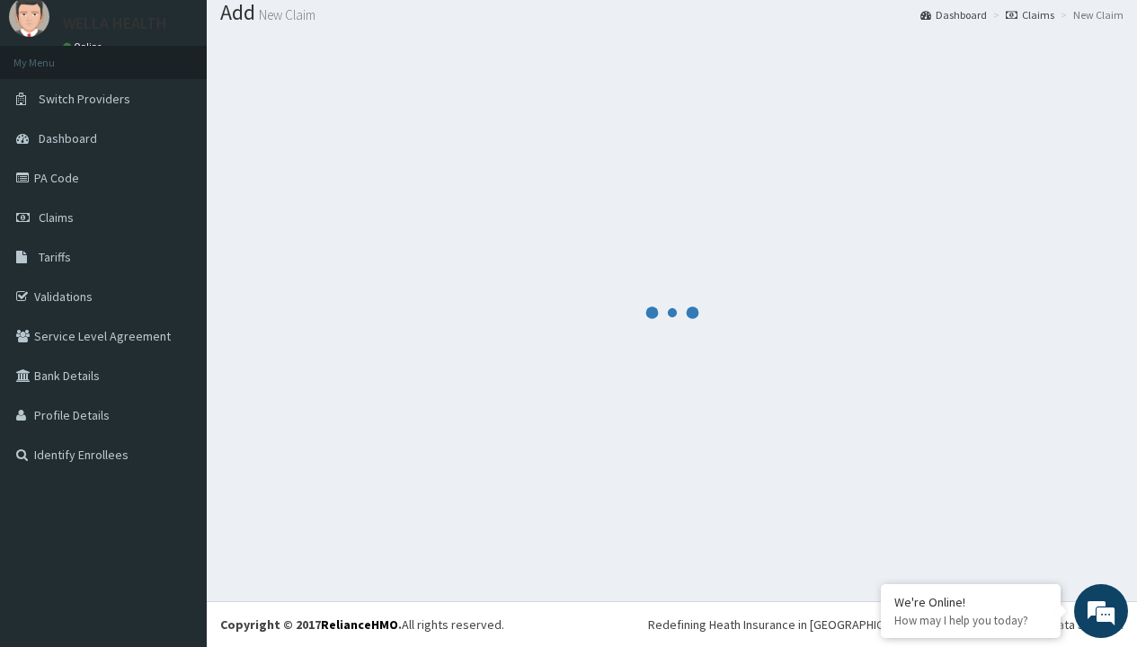
scroll to position [825, 0]
